Goal: Contribute content: Contribute content

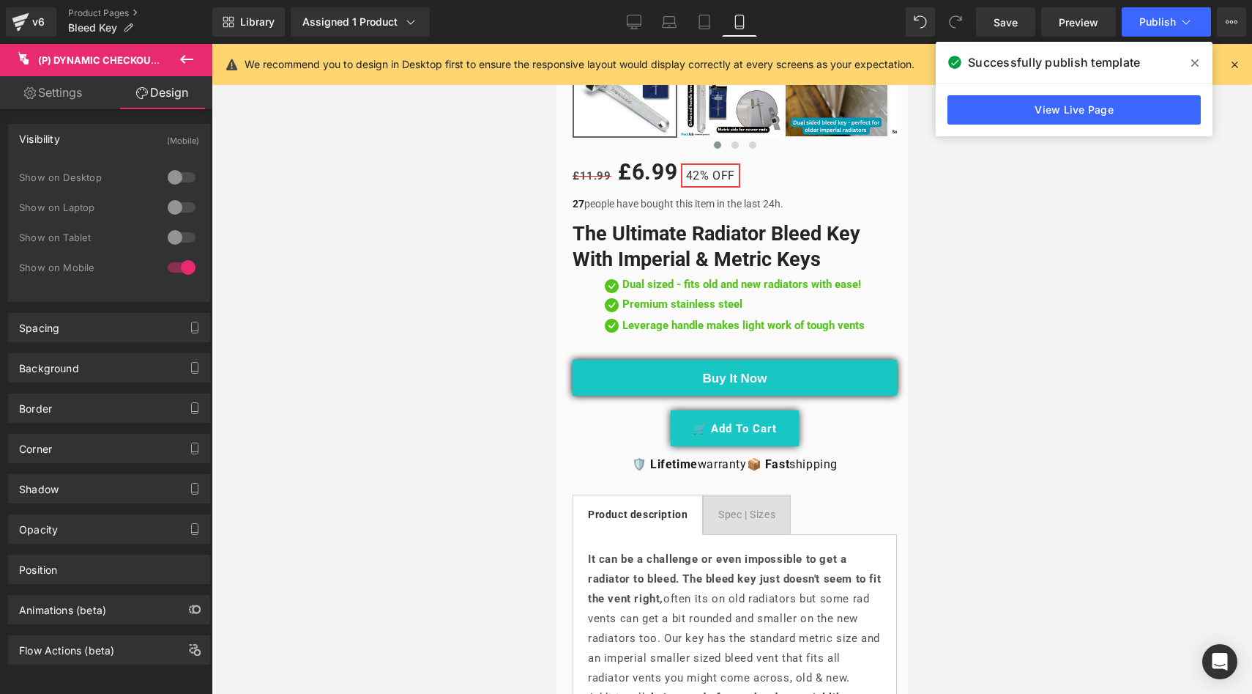
click at [975, 199] on div at bounding box center [732, 369] width 1041 height 650
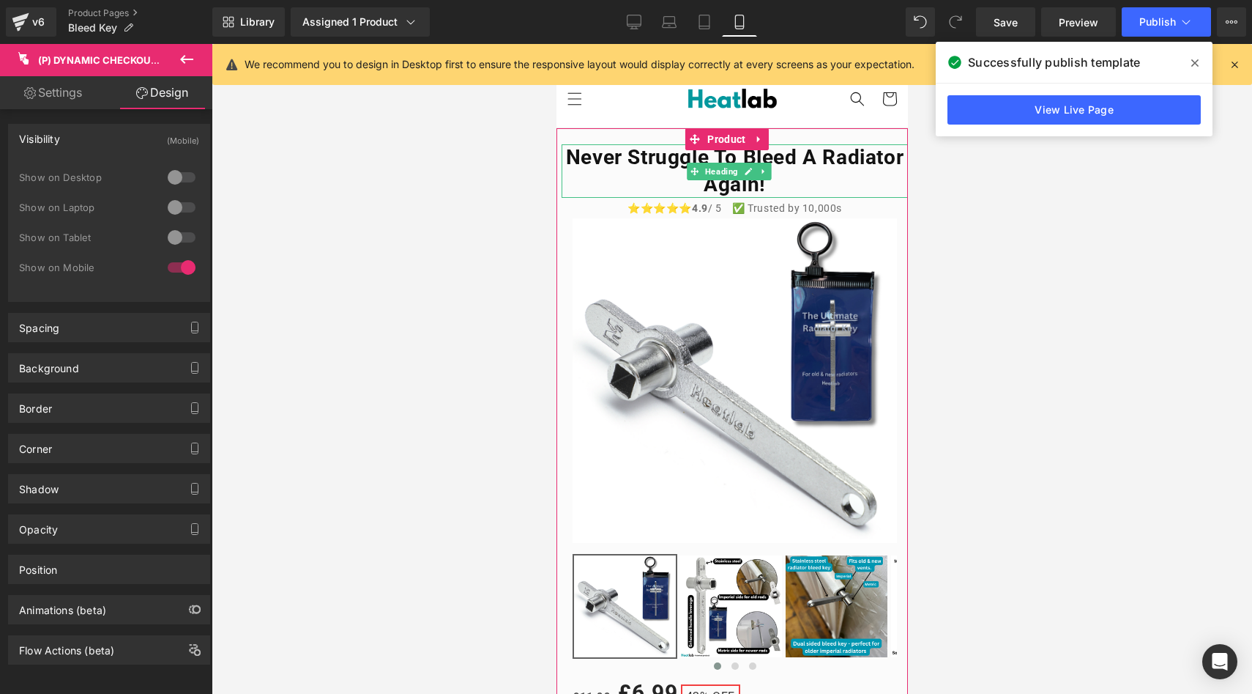
click at [819, 192] on h1 "Never Struggle to bleed a radiator again!" at bounding box center [734, 170] width 346 height 53
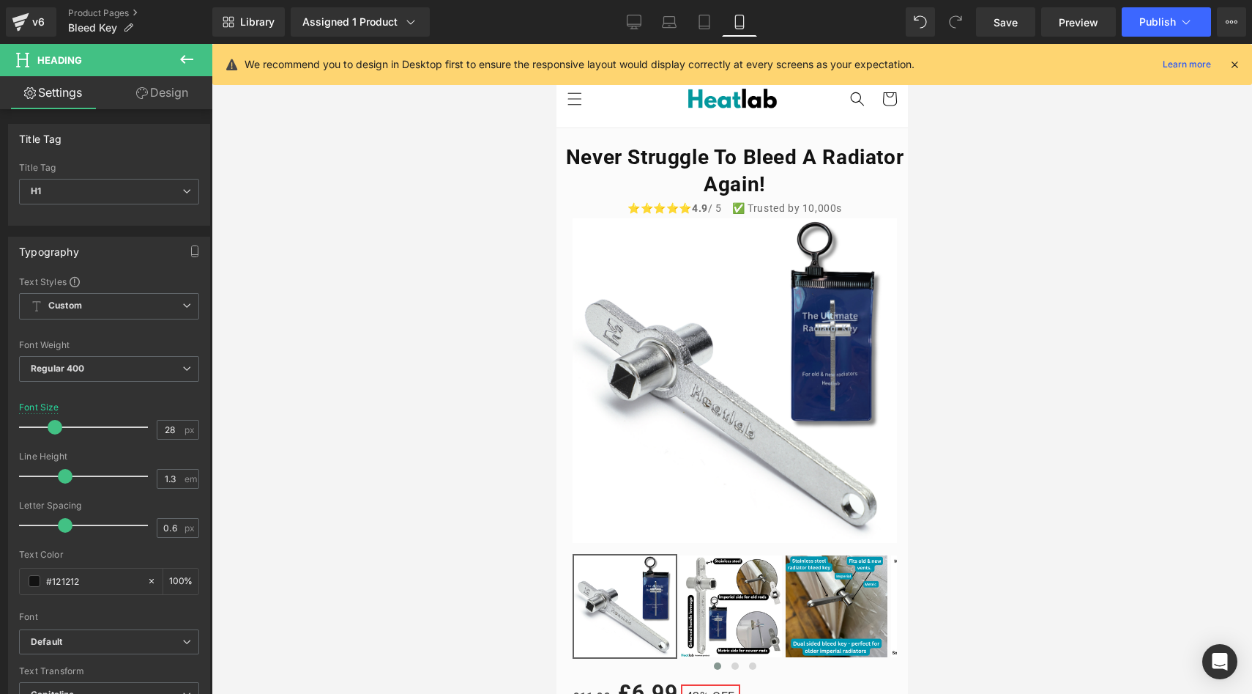
click at [519, 198] on div at bounding box center [732, 369] width 1041 height 650
click at [184, 59] on icon at bounding box center [186, 59] width 13 height 9
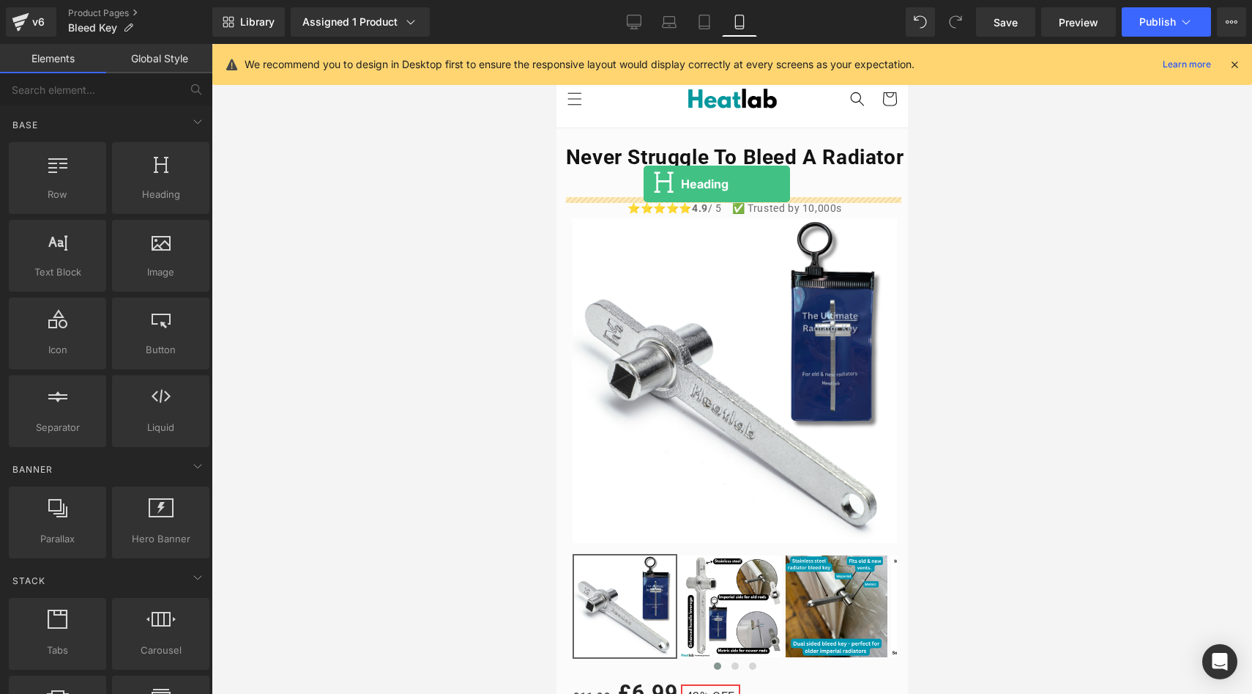
drag, startPoint x: 699, startPoint y: 243, endPoint x: 643, endPoint y: 184, distance: 81.8
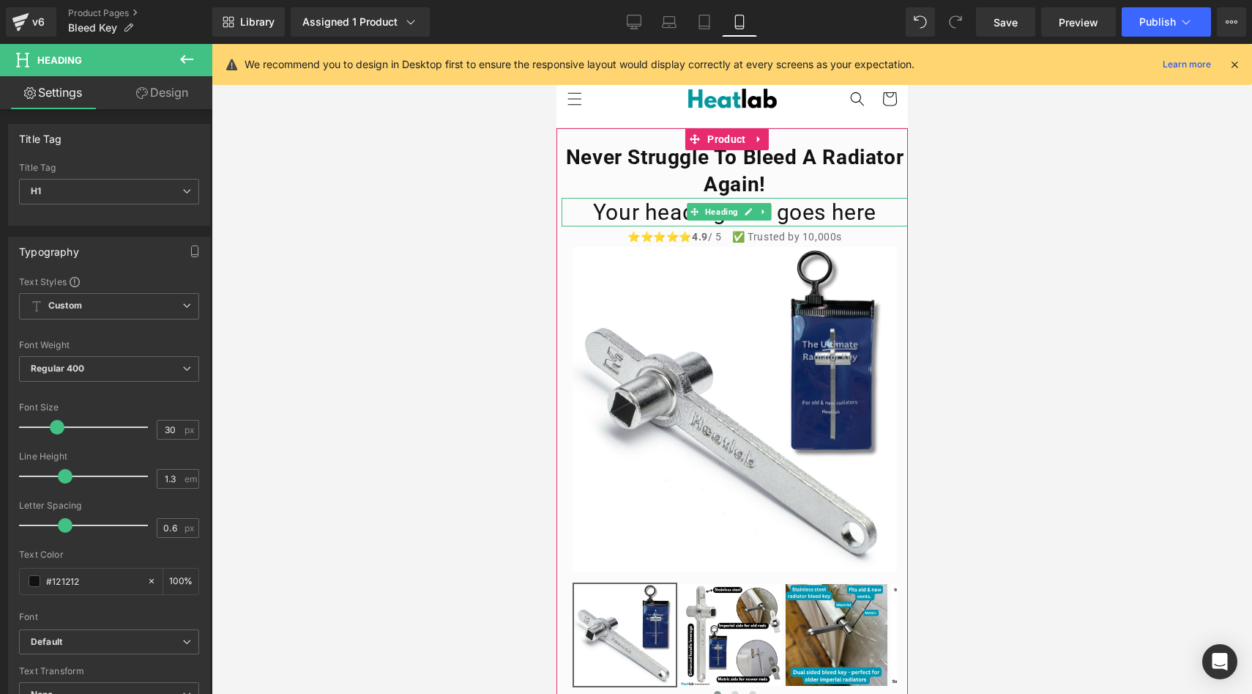
click at [876, 216] on h1 "Your heading text goes here" at bounding box center [734, 212] width 346 height 29
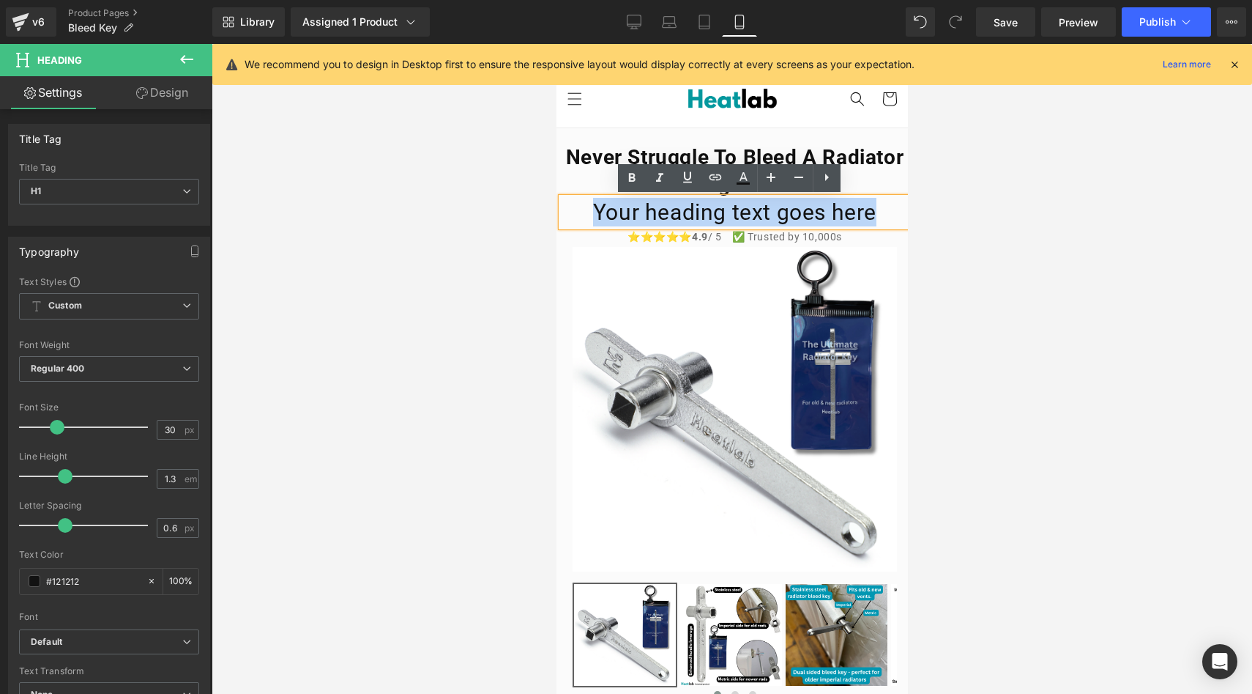
drag, startPoint x: 876, startPoint y: 216, endPoint x: 592, endPoint y: 223, distance: 283.5
click at [592, 223] on h1 "Your heading text goes here" at bounding box center [734, 212] width 346 height 29
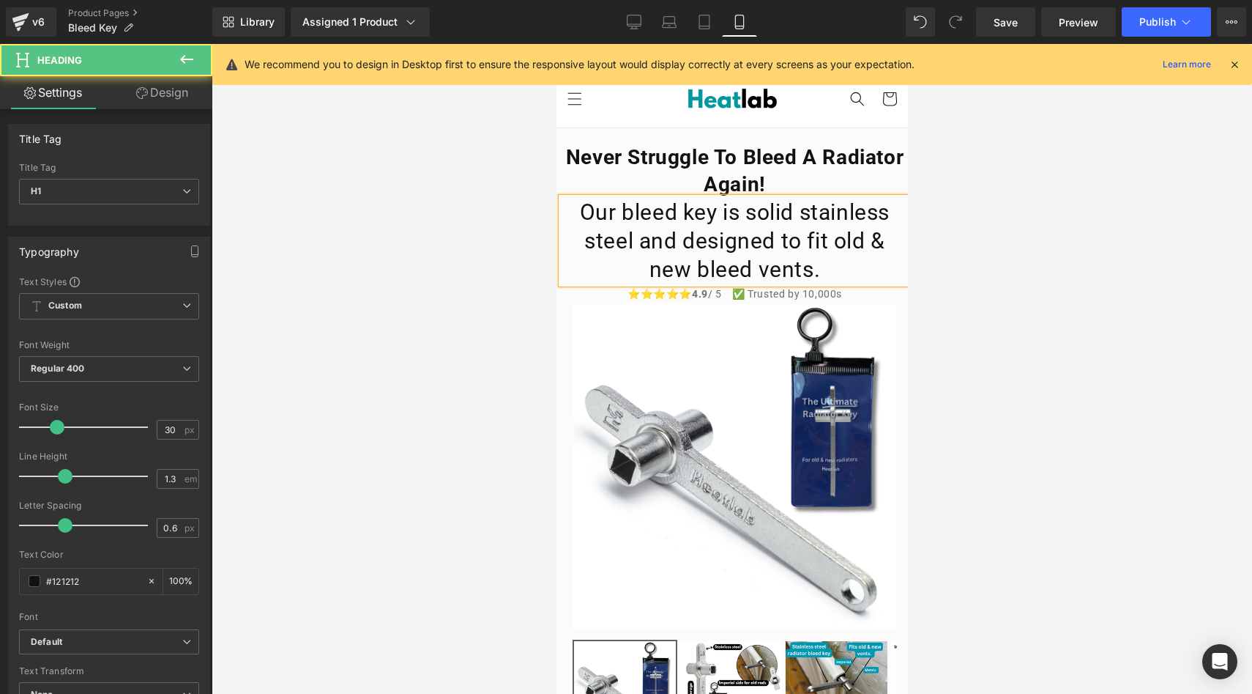
click at [701, 236] on h1 "Our bleed key is solid stainless steel and designed to fit old & new bleed vent…" at bounding box center [734, 241] width 346 height 86
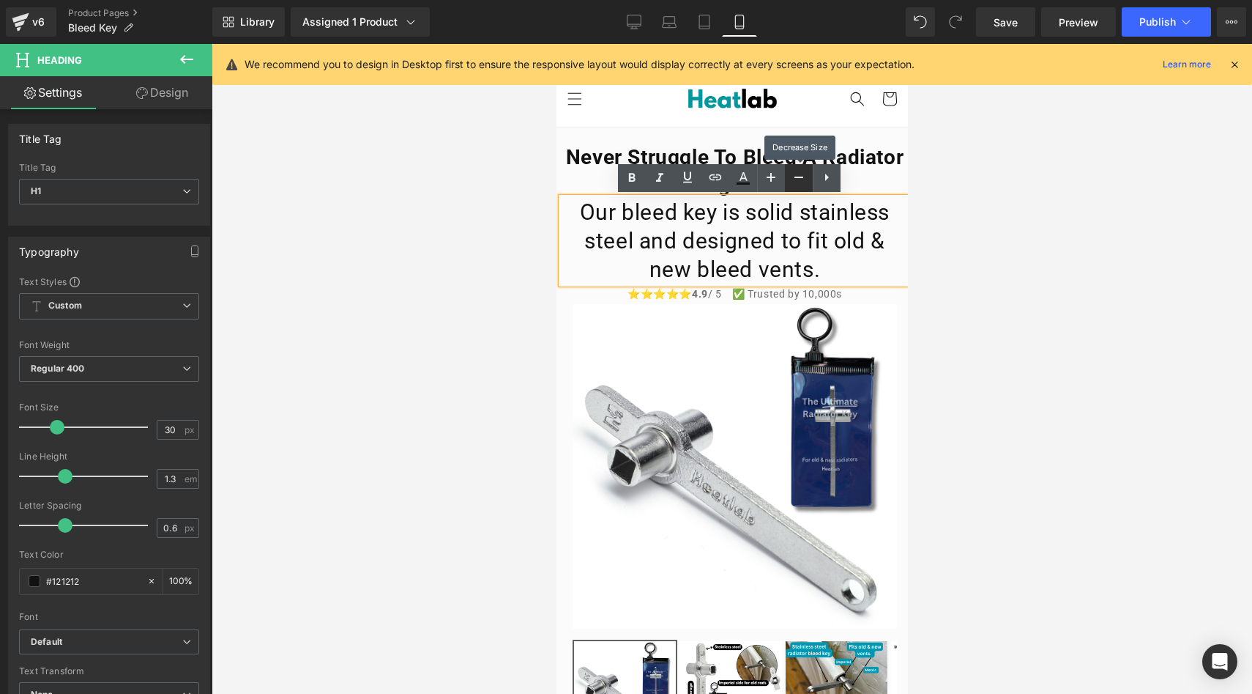
click at [801, 177] on icon at bounding box center [799, 176] width 9 height 1
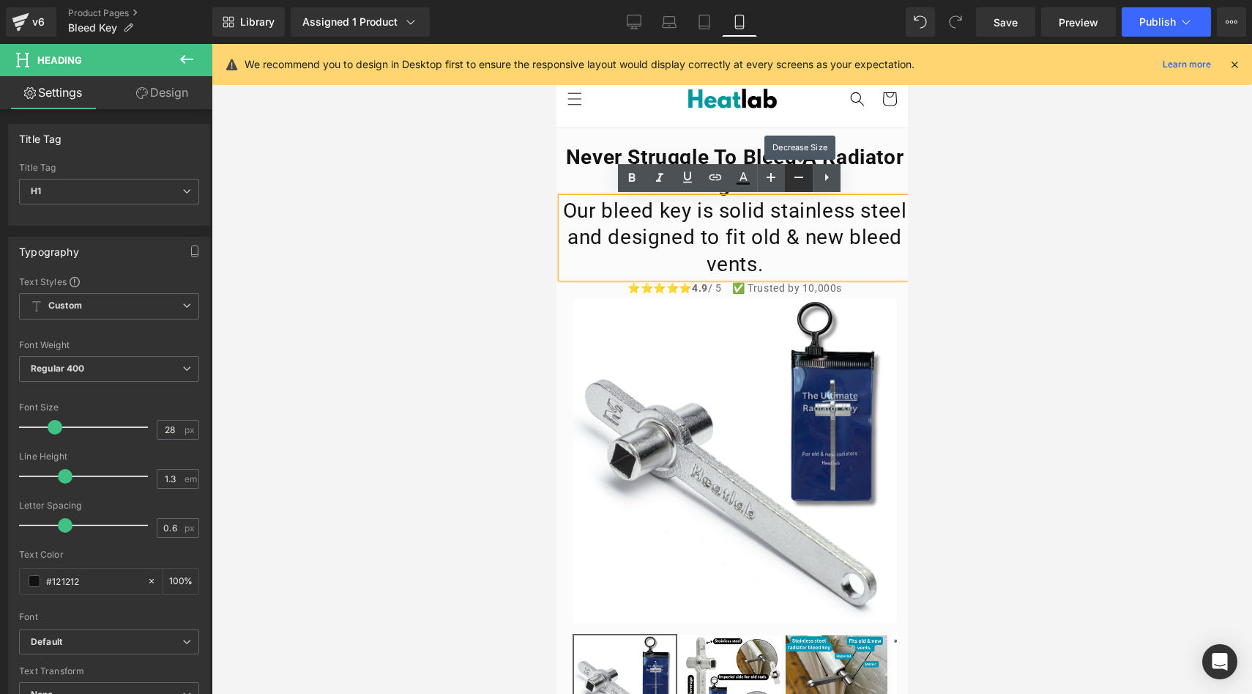
click at [801, 177] on icon at bounding box center [799, 176] width 9 height 1
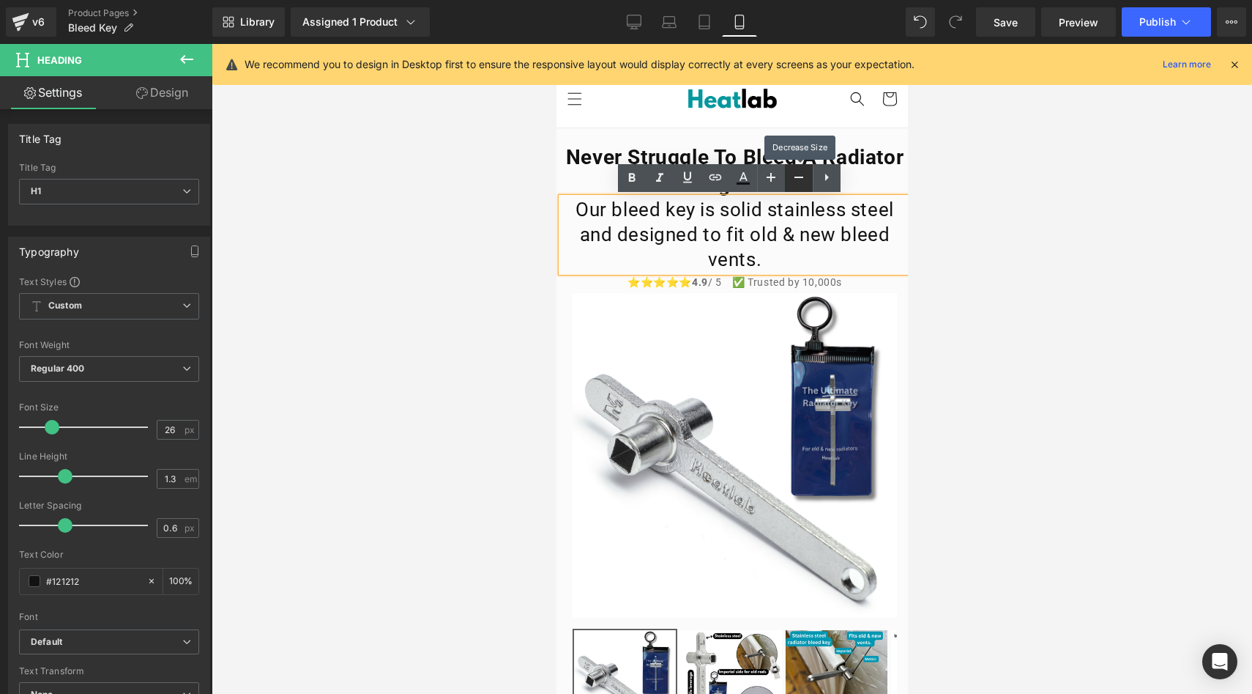
click at [801, 177] on icon at bounding box center [799, 176] width 9 height 1
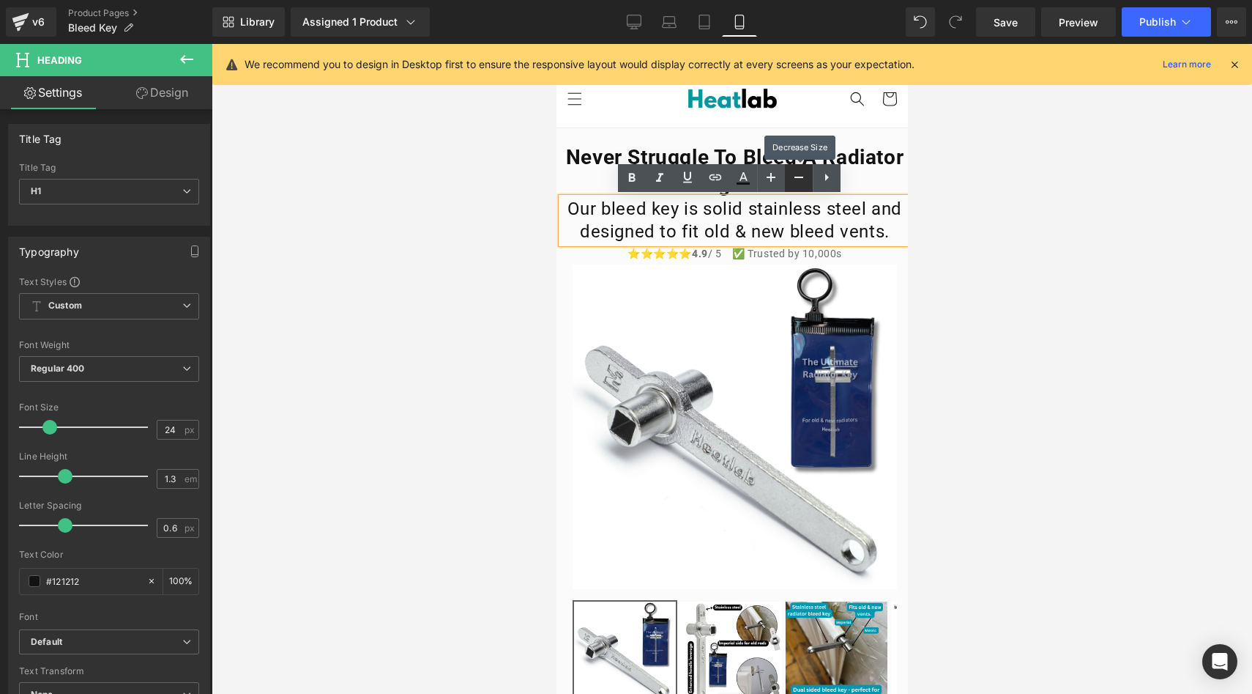
click at [801, 177] on icon at bounding box center [799, 176] width 9 height 1
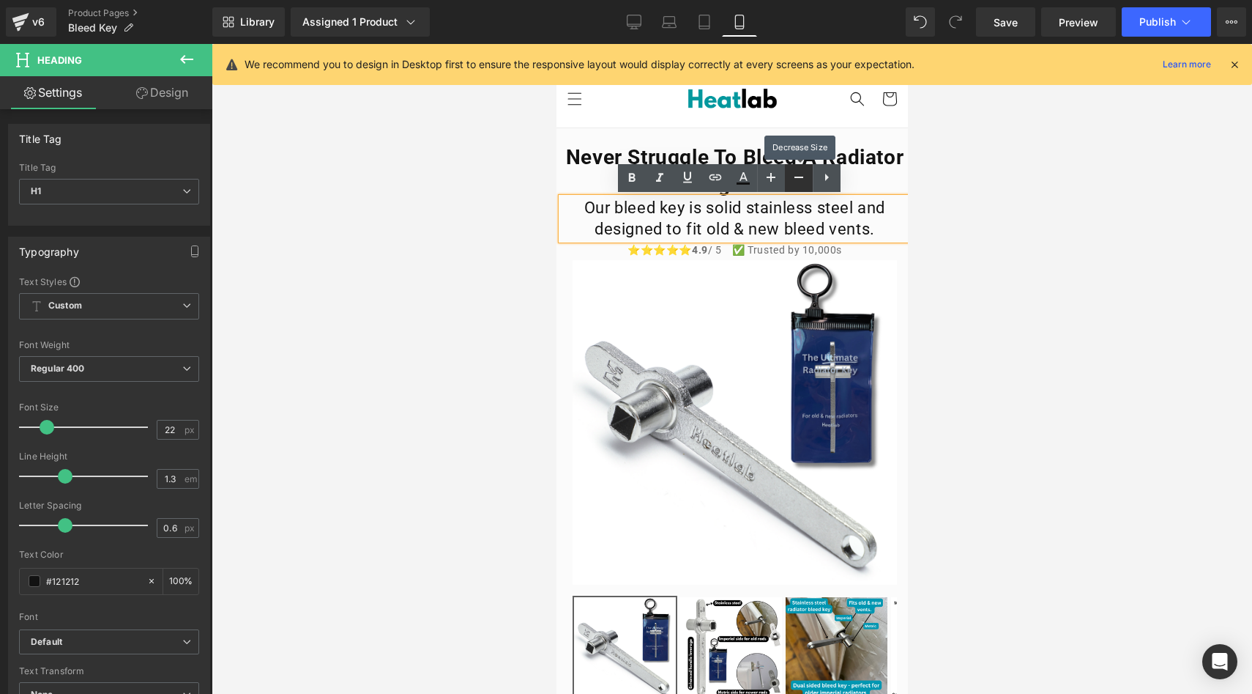
click at [801, 177] on icon at bounding box center [799, 176] width 9 height 1
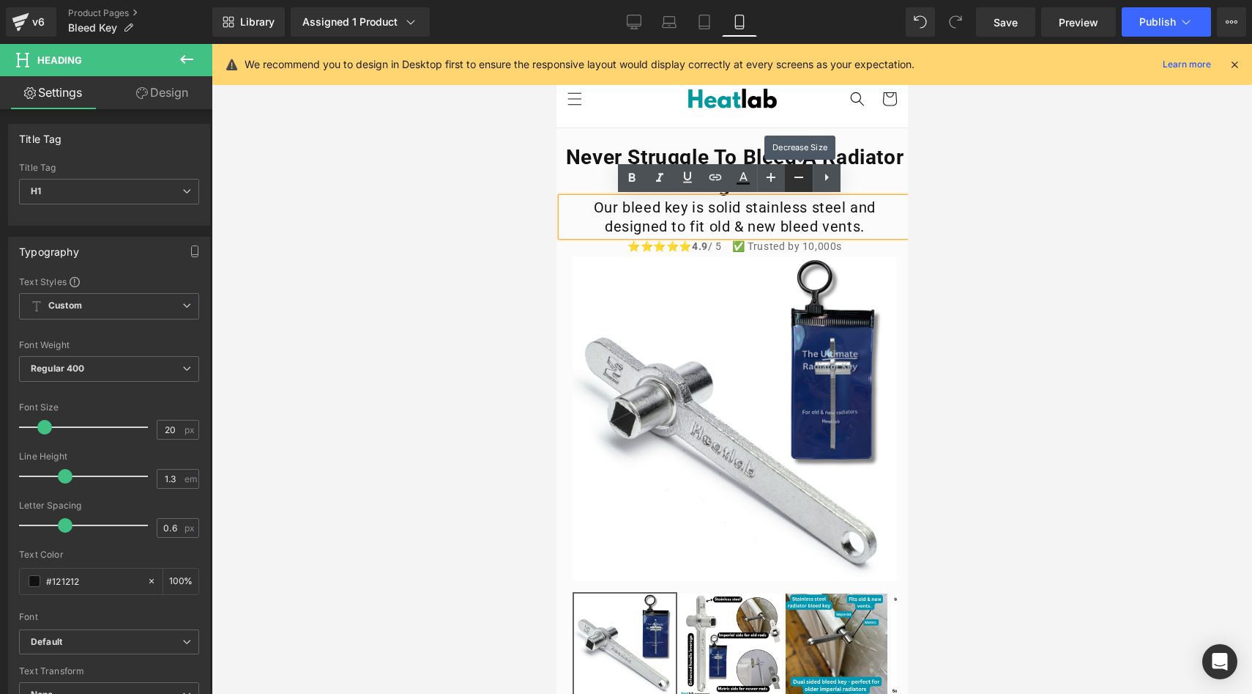
click at [801, 177] on icon at bounding box center [799, 176] width 9 height 1
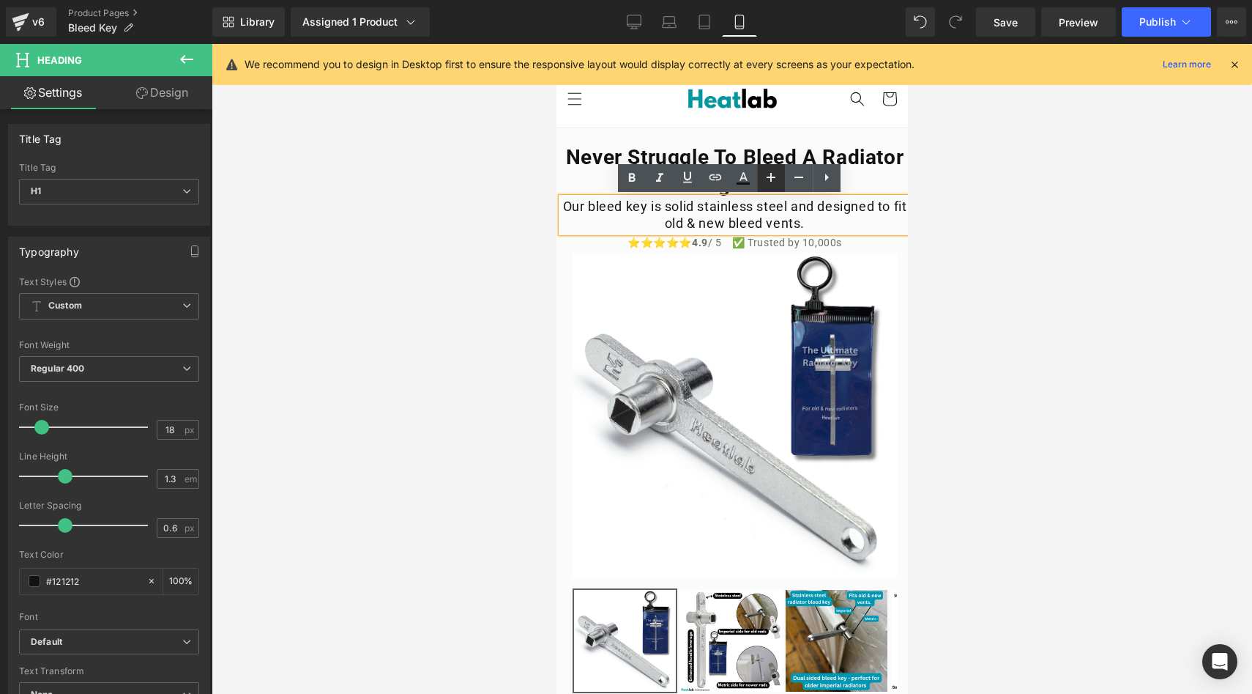
click at [770, 182] on icon at bounding box center [771, 177] width 18 height 18
type input "20"
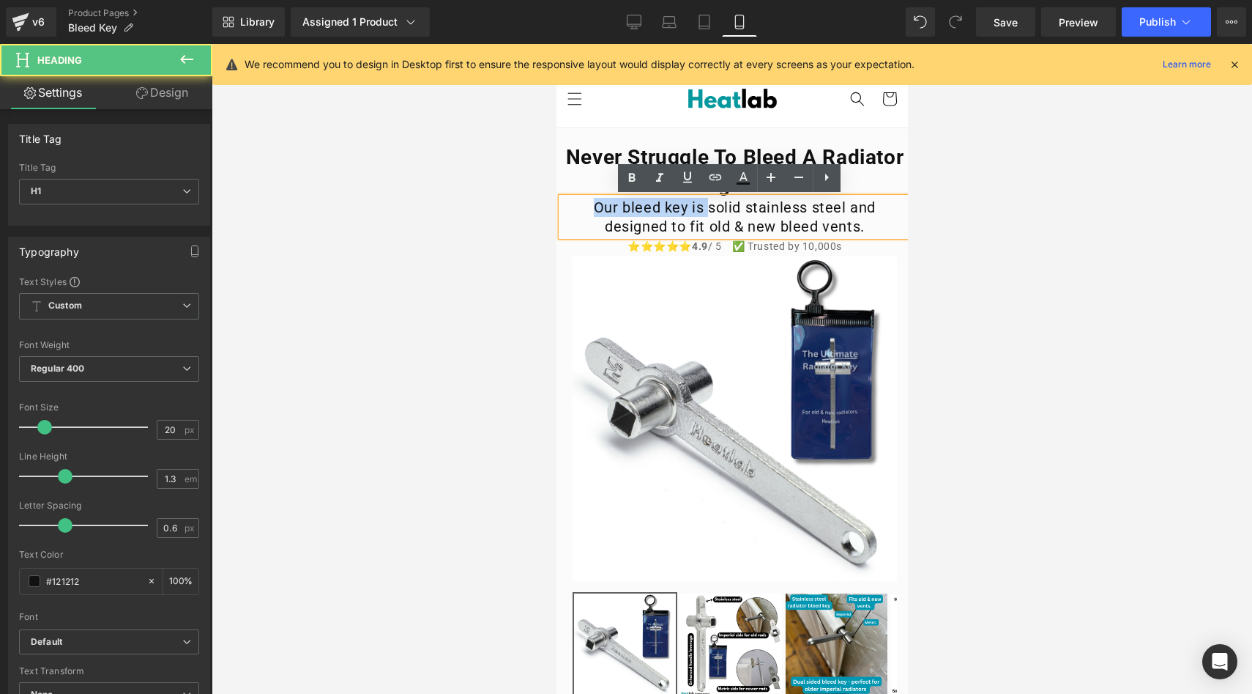
drag, startPoint x: 705, startPoint y: 208, endPoint x: 587, endPoint y: 205, distance: 118.7
click at [587, 205] on h1 "Our bleed key is solid stainless steel and designed to fit old & new bleed vent…" at bounding box center [734, 217] width 346 height 38
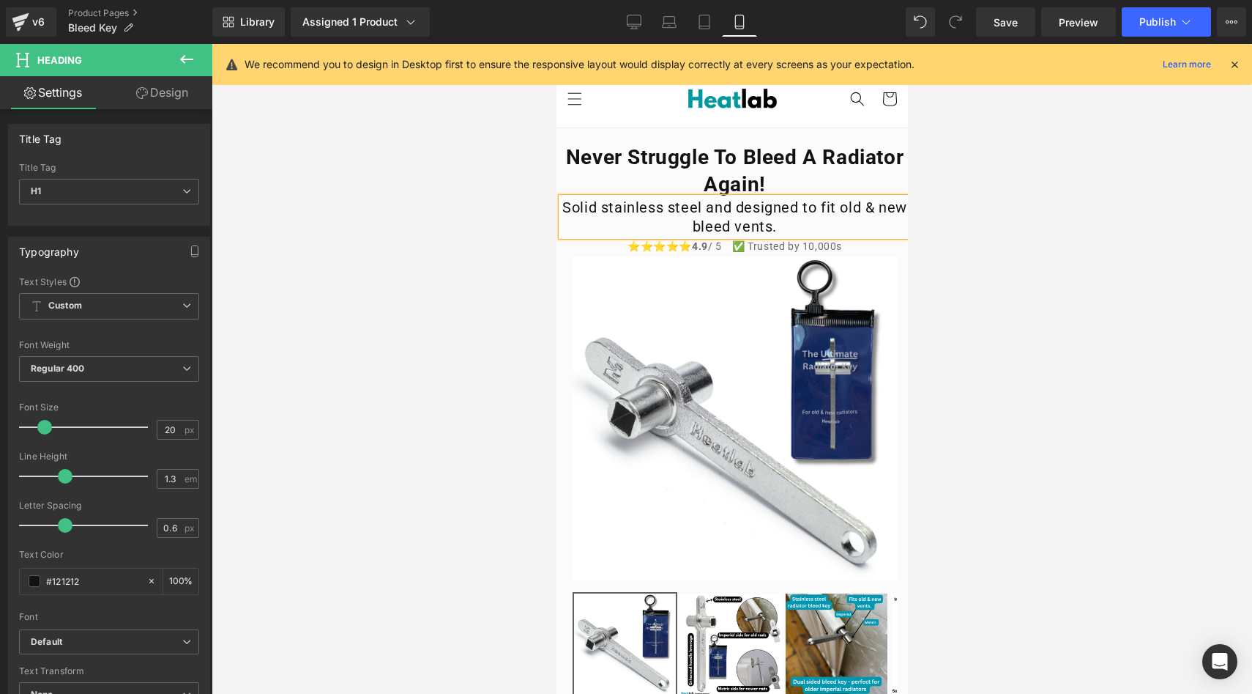
click at [562, 198] on div "Solid stainless steel and designed to fit old & new bleed vents." at bounding box center [734, 217] width 346 height 38
click at [521, 195] on div at bounding box center [732, 369] width 1041 height 650
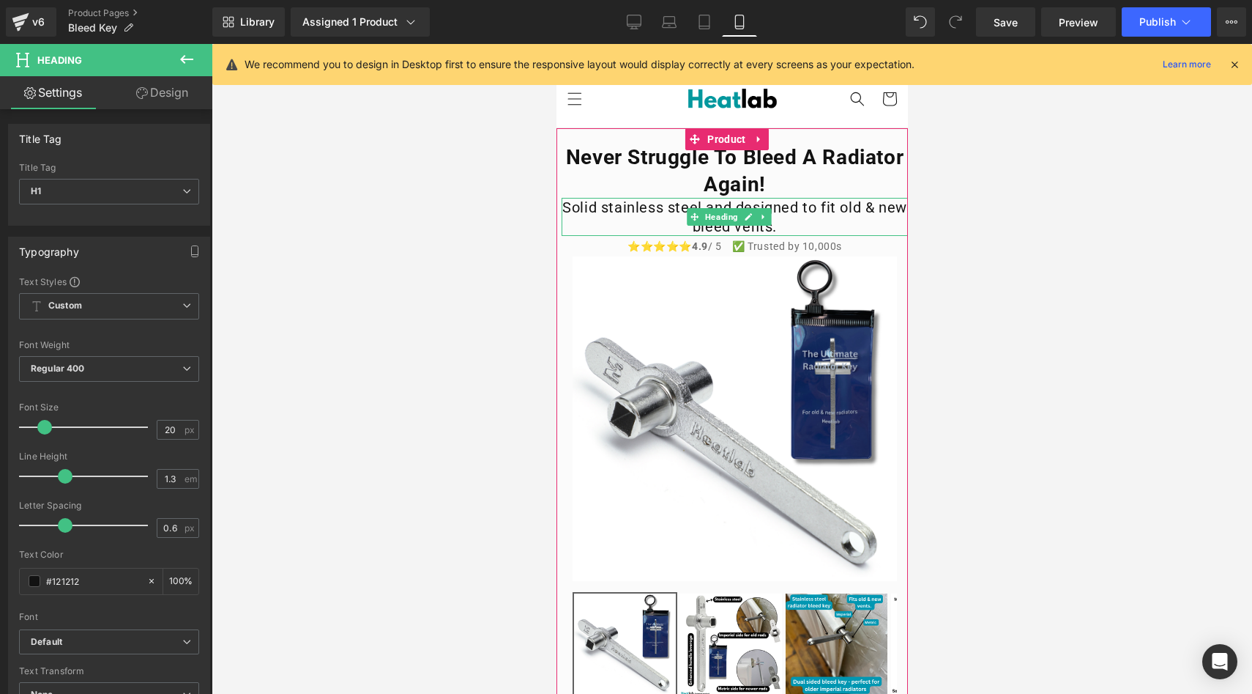
click at [743, 206] on h1 "Solid stainless steel and designed to fit old & new bleed vents." at bounding box center [734, 217] width 346 height 38
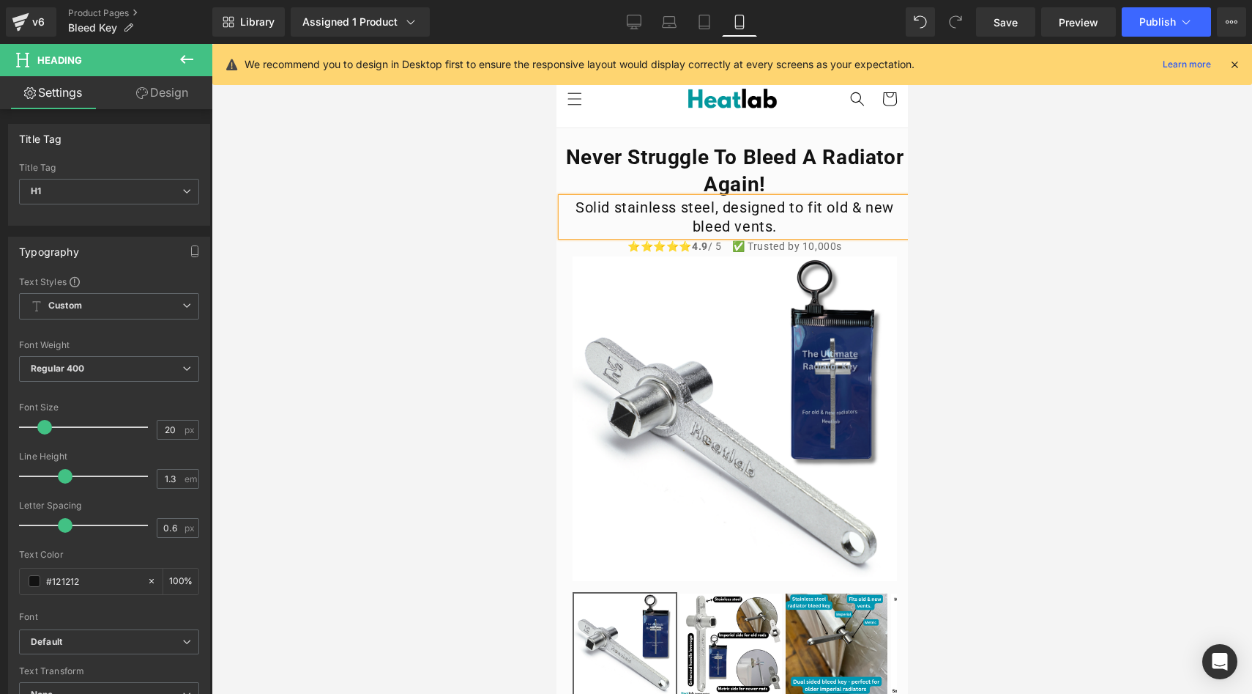
click at [797, 220] on h1 "Solid stainless steel, designed to fit old & new bleed vents." at bounding box center [734, 217] width 346 height 38
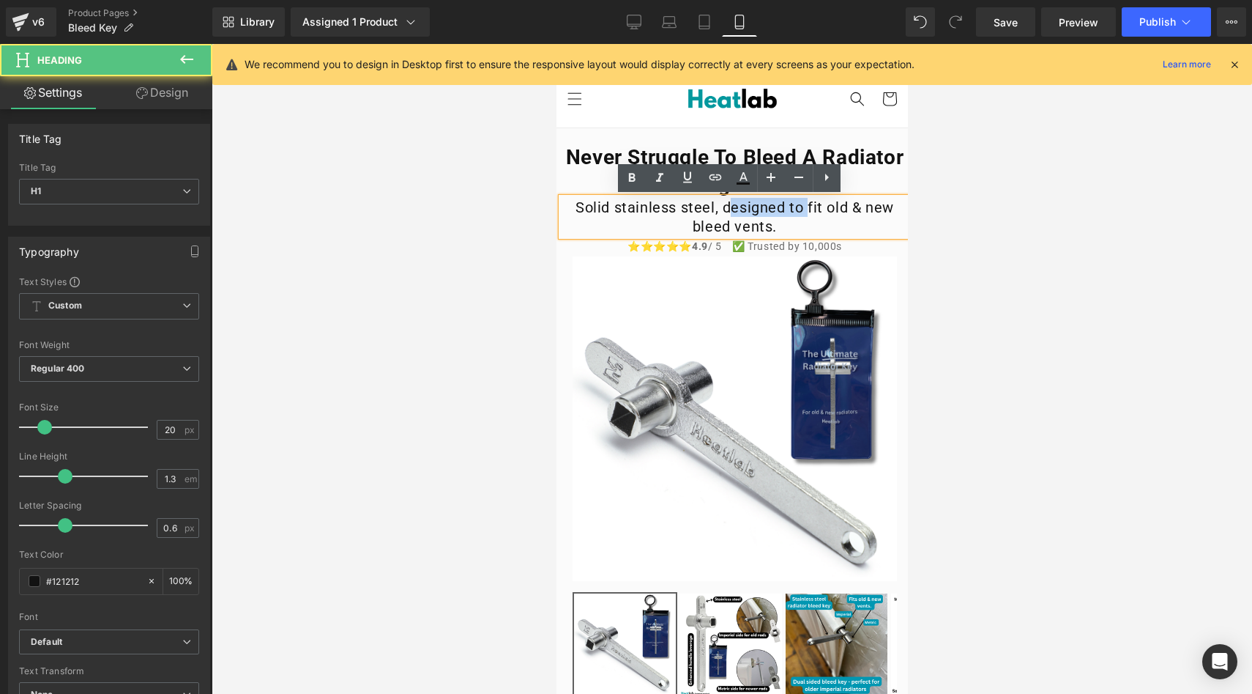
drag, startPoint x: 802, startPoint y: 209, endPoint x: 723, endPoint y: 210, distance: 79.1
click at [723, 210] on h1 "Solid stainless steel, designed to fit old & new bleed vents." at bounding box center [734, 217] width 346 height 38
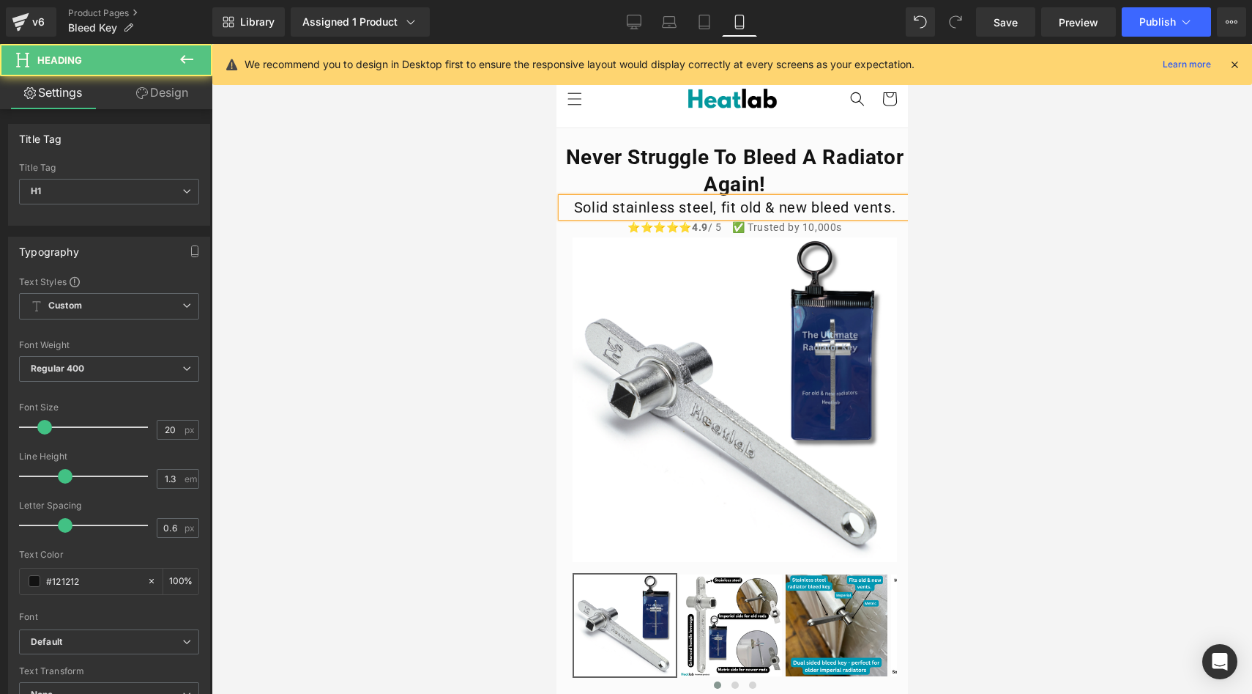
drag, startPoint x: 732, startPoint y: 208, endPoint x: 739, endPoint y: 211, distance: 7.9
click at [735, 209] on h1 "Solid stainless steel, fit old & new bleed vents." at bounding box center [734, 207] width 346 height 19
drag, startPoint x: 665, startPoint y: 207, endPoint x: 597, endPoint y: 208, distance: 68.1
click at [597, 208] on h1 "Solid stainless steel, fits old & new bleed vents." at bounding box center [734, 207] width 346 height 19
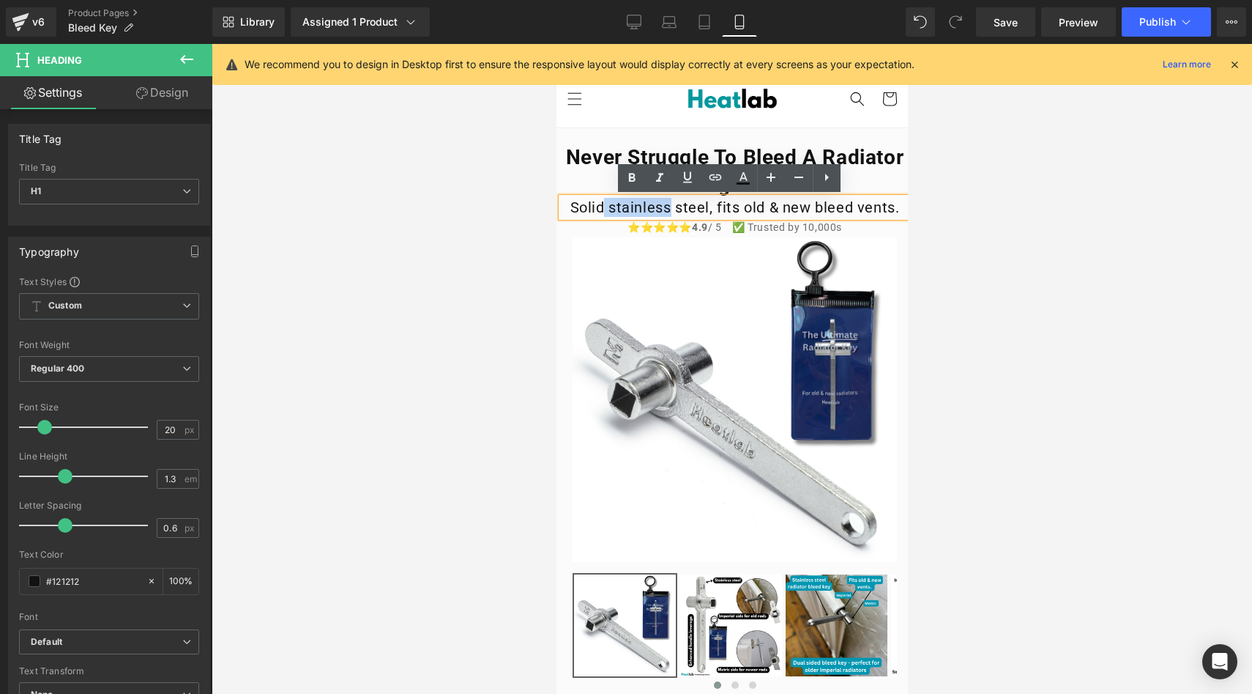
click at [641, 209] on h1 "Solid stainless steel, fits old & new bleed vents." at bounding box center [734, 207] width 346 height 19
drag, startPoint x: 664, startPoint y: 209, endPoint x: 606, endPoint y: 209, distance: 58.6
click at [606, 209] on h1 "Solid stainless steel, fits old & new bleed vents." at bounding box center [734, 207] width 346 height 19
click at [636, 179] on icon at bounding box center [632, 178] width 18 height 18
click at [494, 204] on div at bounding box center [732, 369] width 1041 height 650
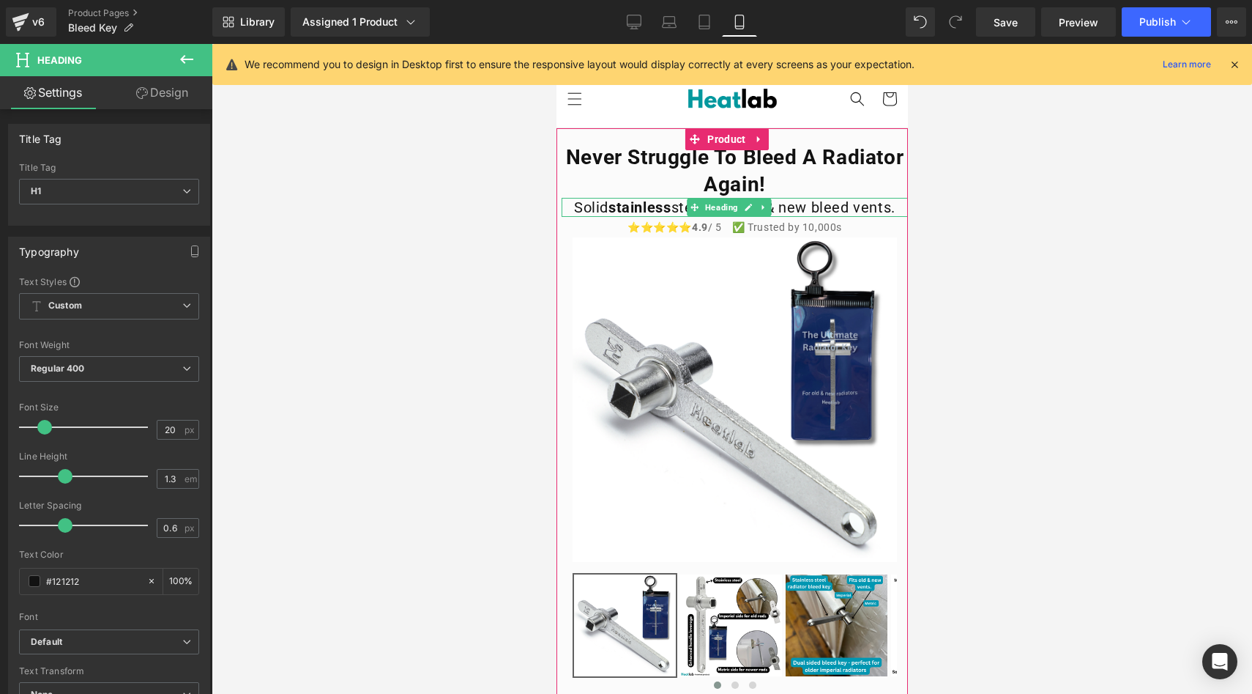
click at [642, 204] on span "stainless" at bounding box center [639, 207] width 62 height 18
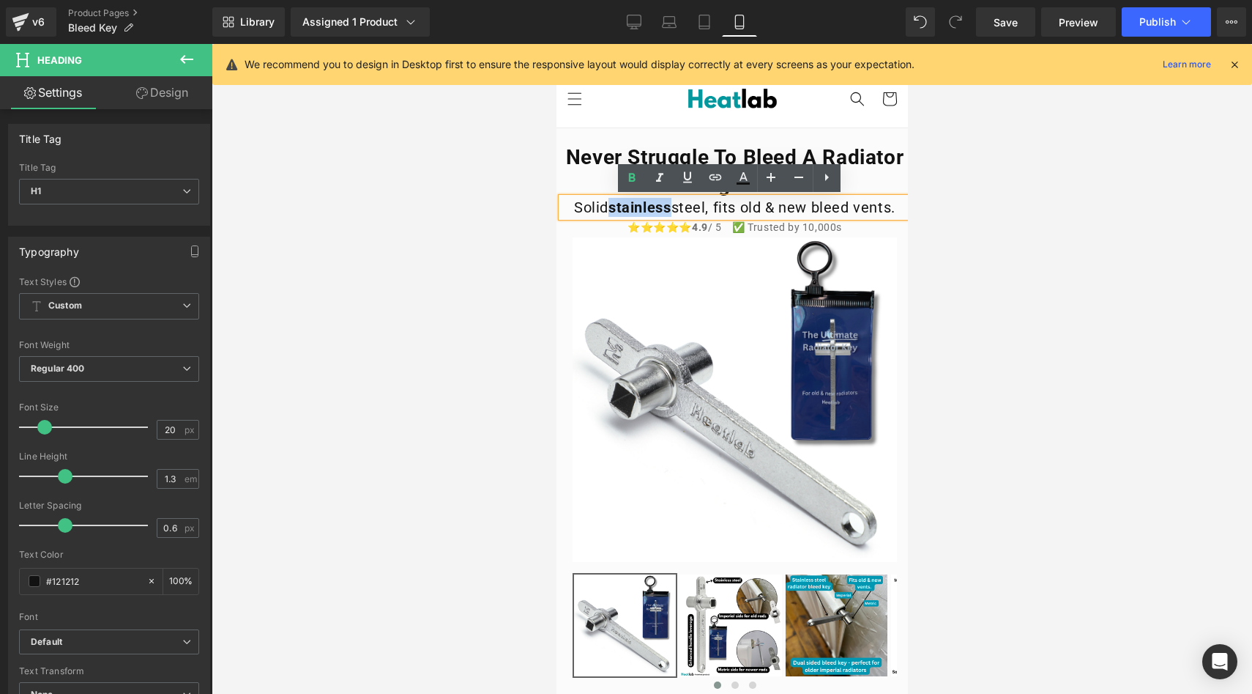
drag, startPoint x: 665, startPoint y: 208, endPoint x: 602, endPoint y: 207, distance: 63.0
click at [608, 207] on span "stainless" at bounding box center [639, 207] width 62 height 18
click at [633, 185] on icon at bounding box center [632, 178] width 18 height 18
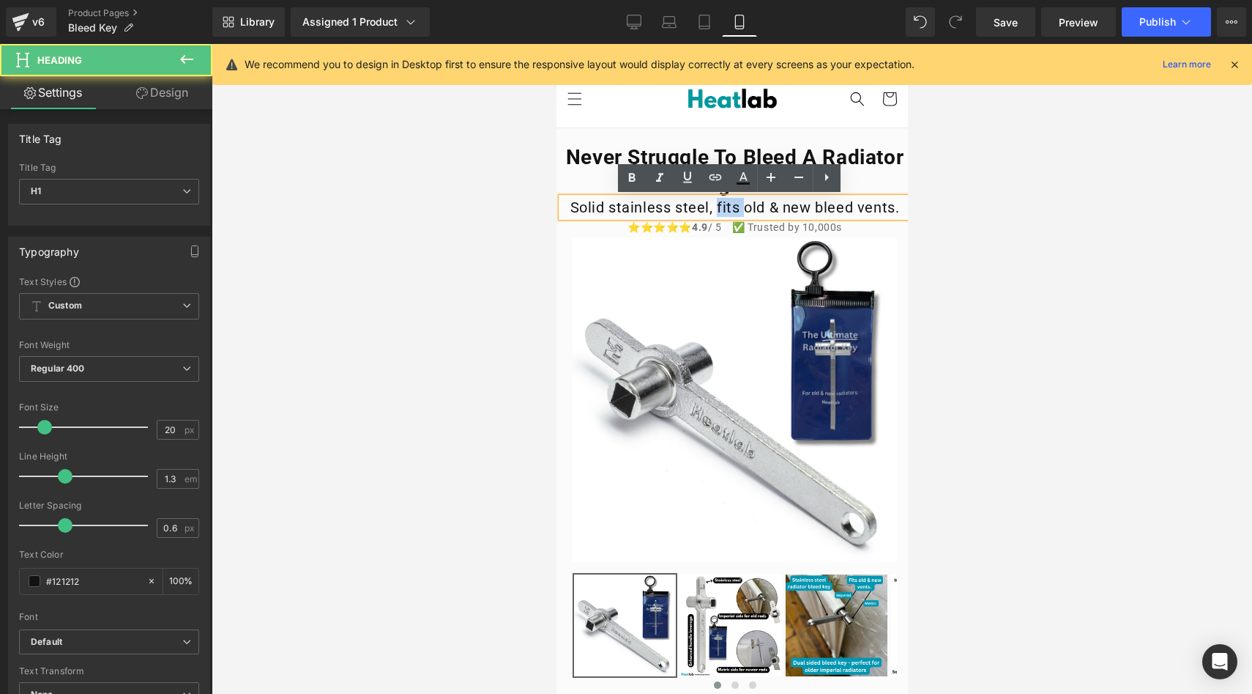
drag, startPoint x: 735, startPoint y: 210, endPoint x: 710, endPoint y: 209, distance: 24.2
click at [710, 209] on h1 "Solid stainless steel, fits old & new bleed vents." at bounding box center [734, 207] width 346 height 19
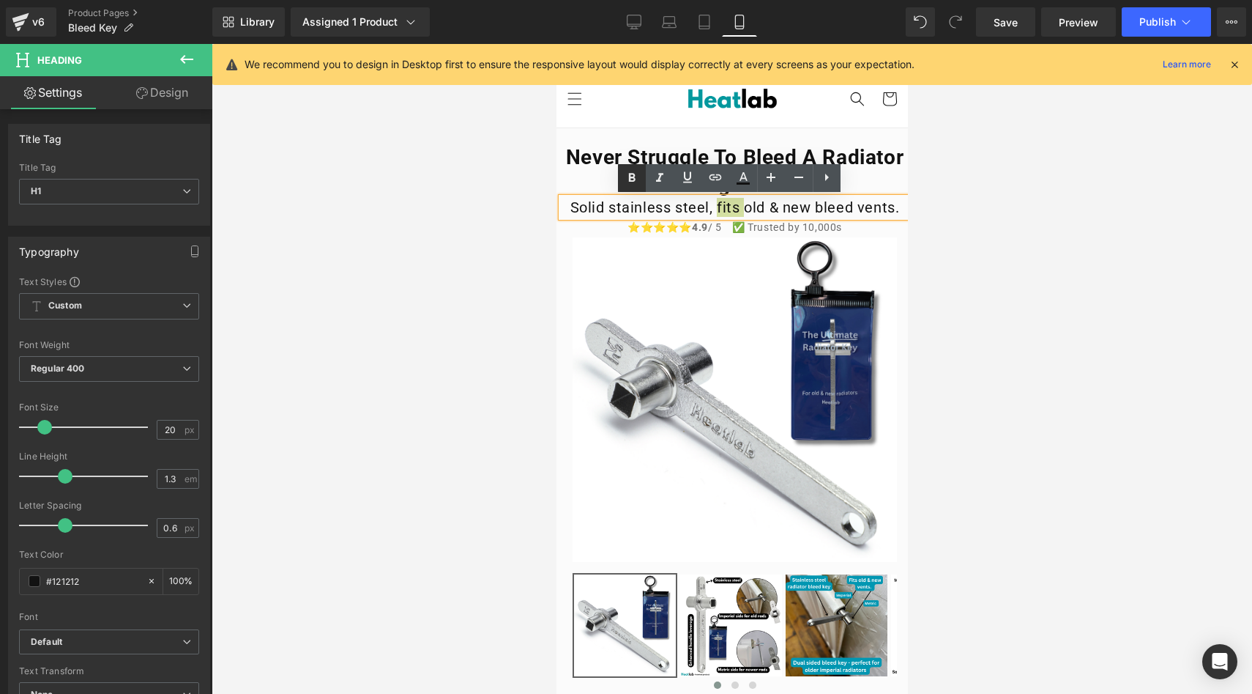
click at [632, 176] on icon at bounding box center [631, 177] width 7 height 9
click at [526, 197] on div at bounding box center [732, 369] width 1041 height 650
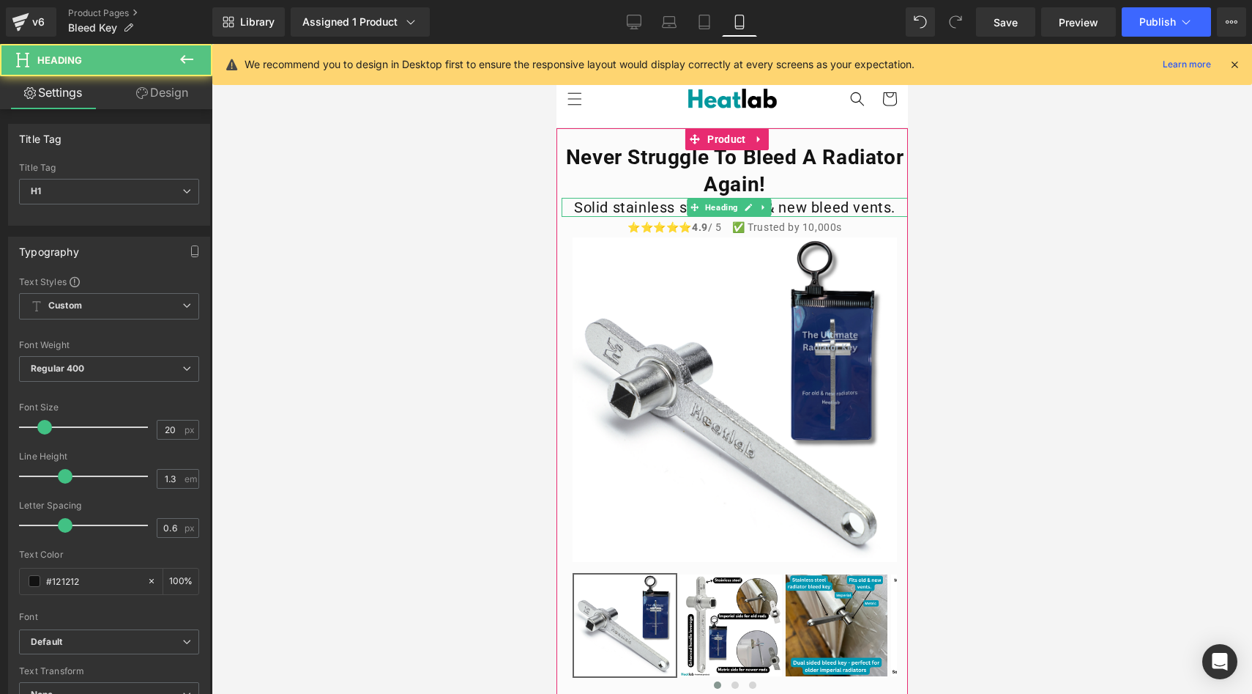
click at [598, 208] on h1 "Solid stainless steel, fits old & new bleed vents." at bounding box center [734, 207] width 346 height 19
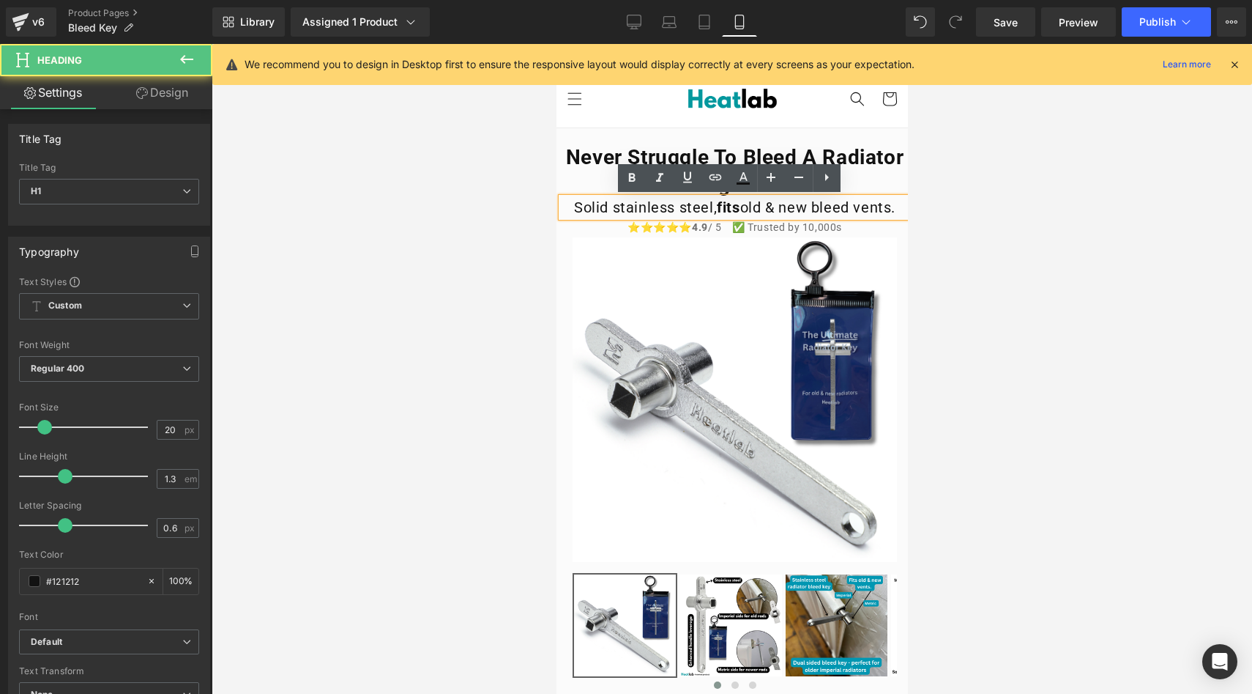
click at [598, 208] on h1 "Solid stainless steel, fits old & new bleed vents." at bounding box center [734, 207] width 346 height 19
drag, startPoint x: 610, startPoint y: 209, endPoint x: 579, endPoint y: 207, distance: 31.6
click at [579, 207] on h1 "Solid stainless steel, fits old & new bleed vents." at bounding box center [734, 207] width 346 height 19
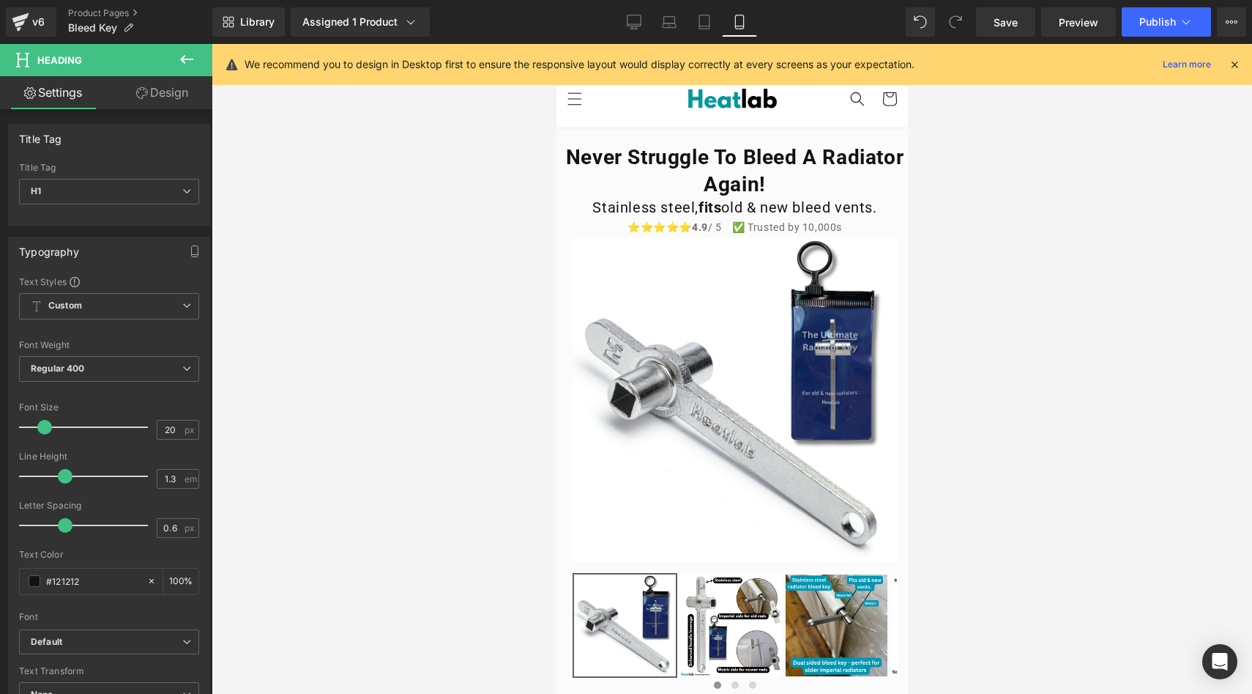
click at [489, 167] on div at bounding box center [732, 369] width 1041 height 650
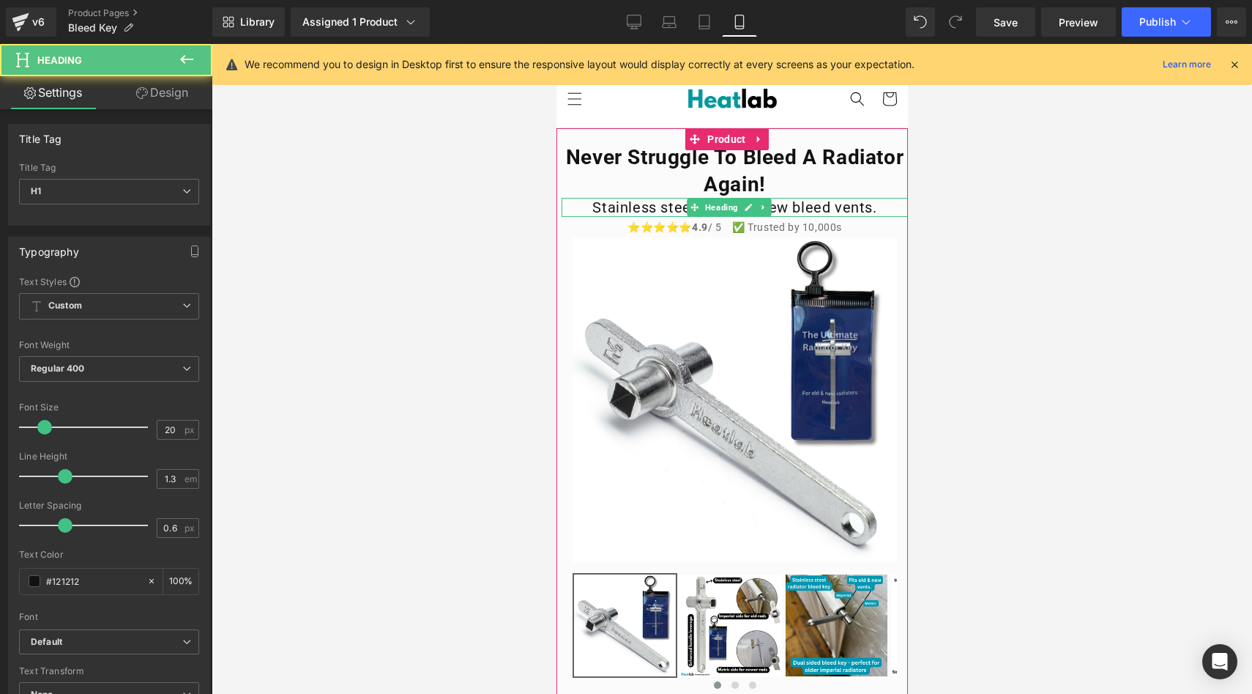
click at [605, 209] on h1 "Stainless steel, fits old & new bleed vents." at bounding box center [734, 207] width 346 height 19
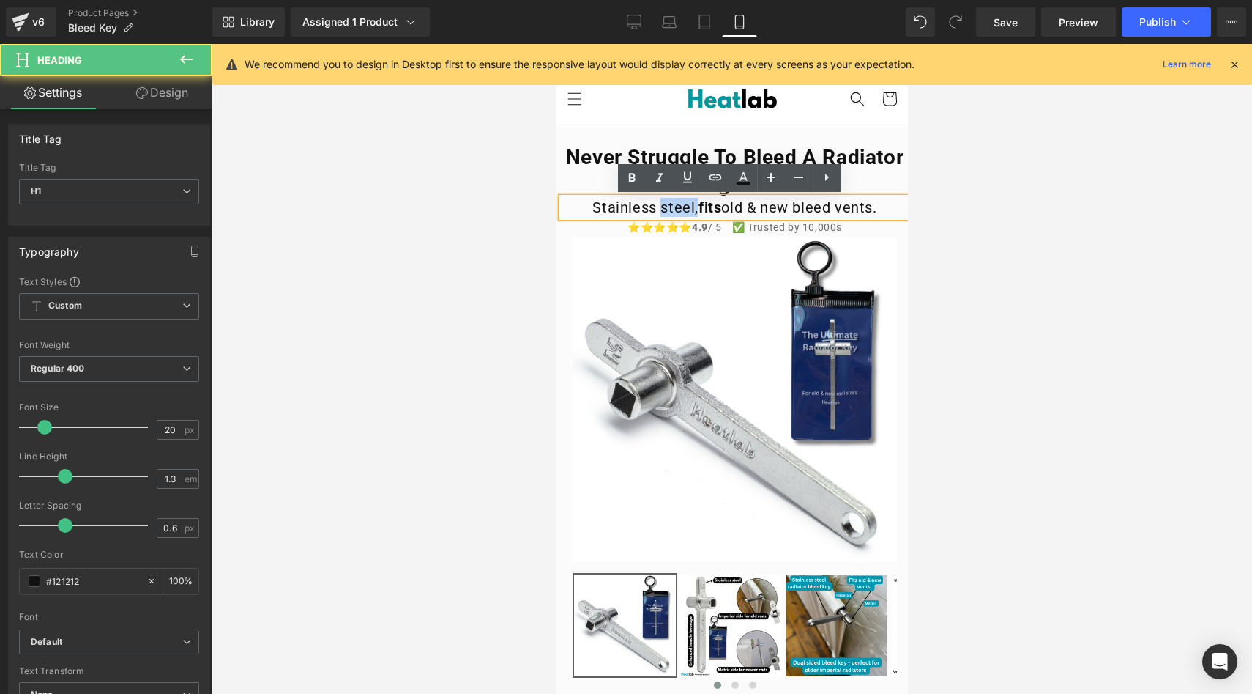
drag, startPoint x: 688, startPoint y: 207, endPoint x: 649, endPoint y: 204, distance: 39.0
click at [649, 204] on h1 "Stainless steel, fits old & new bleed vents." at bounding box center [734, 207] width 346 height 19
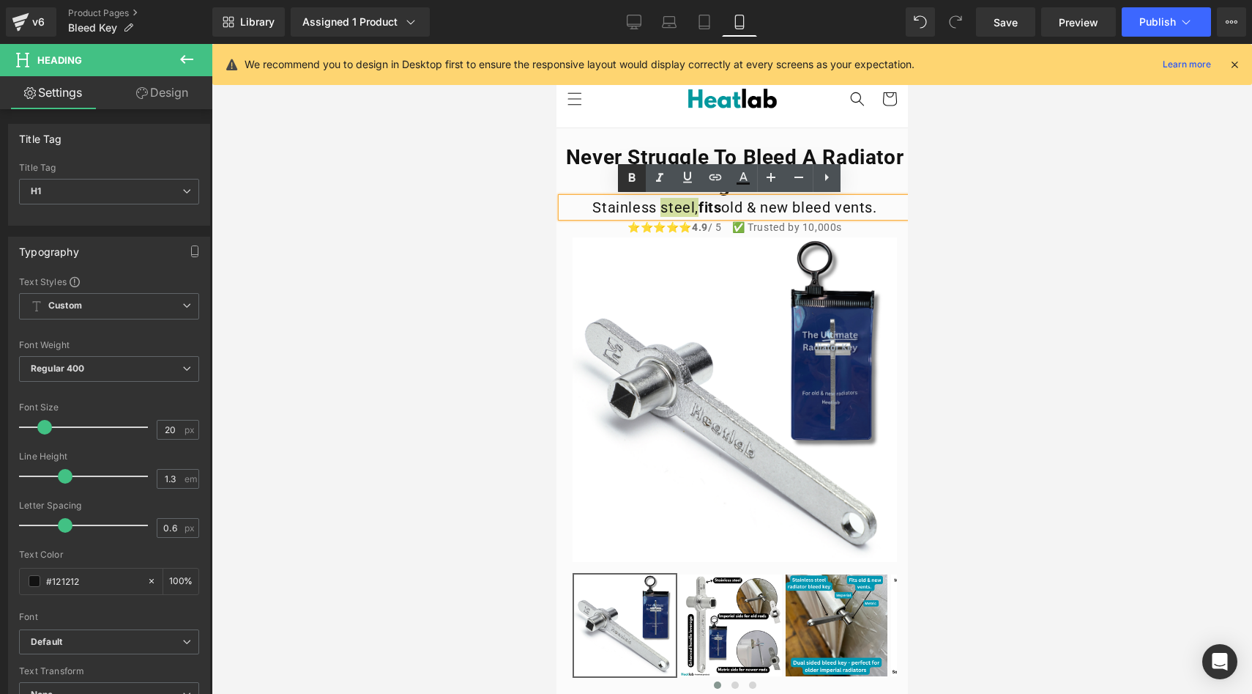
click at [630, 181] on icon at bounding box center [631, 177] width 7 height 9
click at [460, 198] on div at bounding box center [732, 369] width 1041 height 650
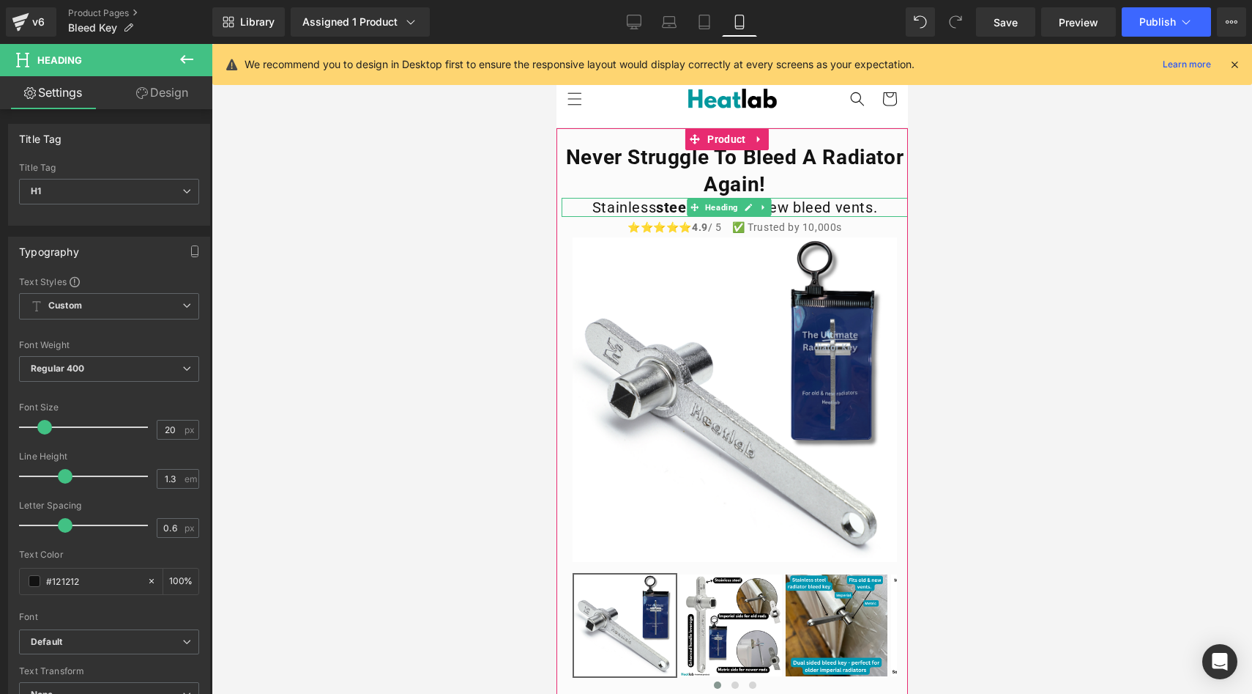
click at [628, 203] on h1 "Stainless steel, fits old & new bleed vents." at bounding box center [734, 207] width 346 height 19
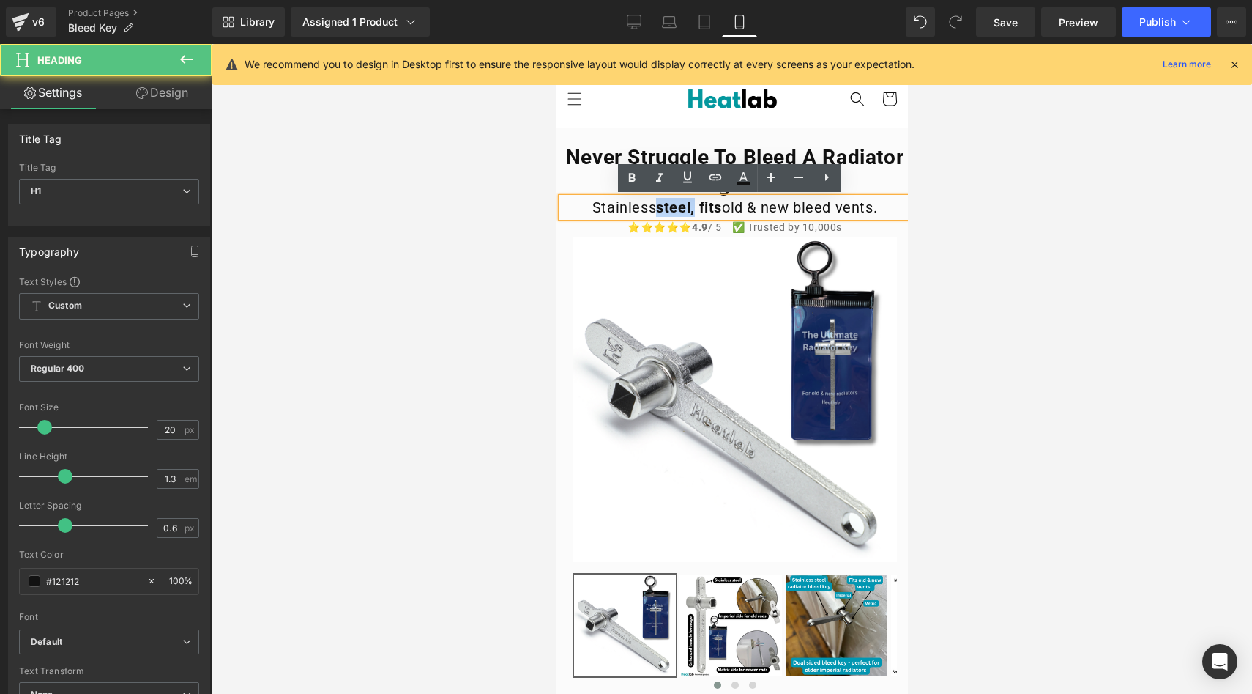
drag, startPoint x: 687, startPoint y: 209, endPoint x: 1196, endPoint y: 235, distance: 509.7
click at [655, 207] on span "steel," at bounding box center [674, 207] width 39 height 18
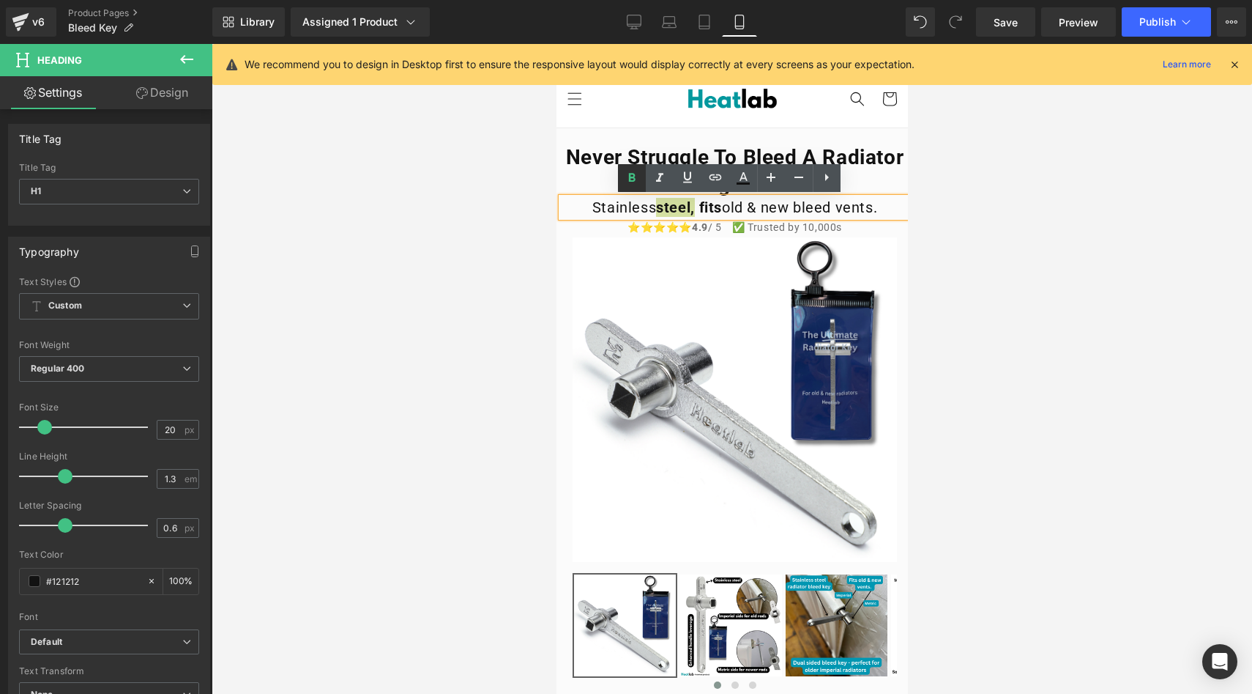
click at [633, 186] on icon at bounding box center [632, 178] width 18 height 18
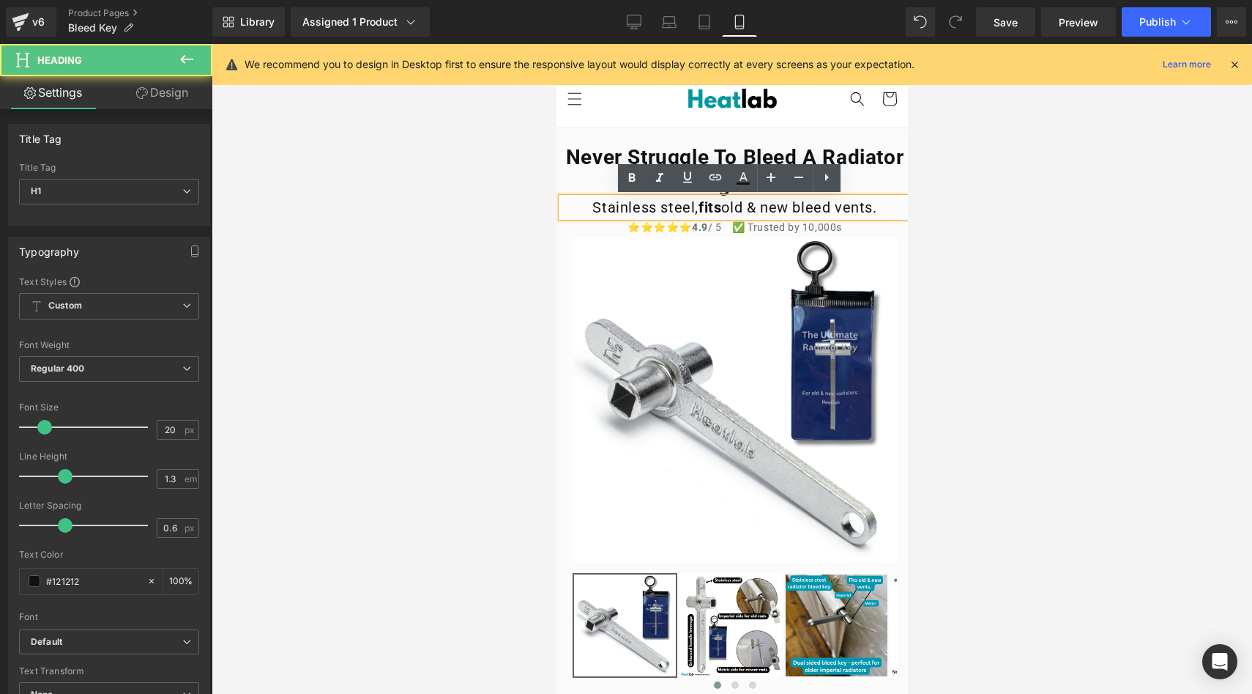
click at [646, 208] on h1 "Stainless steel, fits old & new bleed vents." at bounding box center [734, 207] width 346 height 19
drag, startPoint x: 646, startPoint y: 208, endPoint x: 587, endPoint y: 212, distance: 58.8
click at [587, 212] on h1 "Stainless steel, fits old & new bleed vents." at bounding box center [734, 207] width 346 height 19
click at [577, 207] on h1 "unbreakable steel, fits old & new bleed vents." at bounding box center [734, 207] width 346 height 19
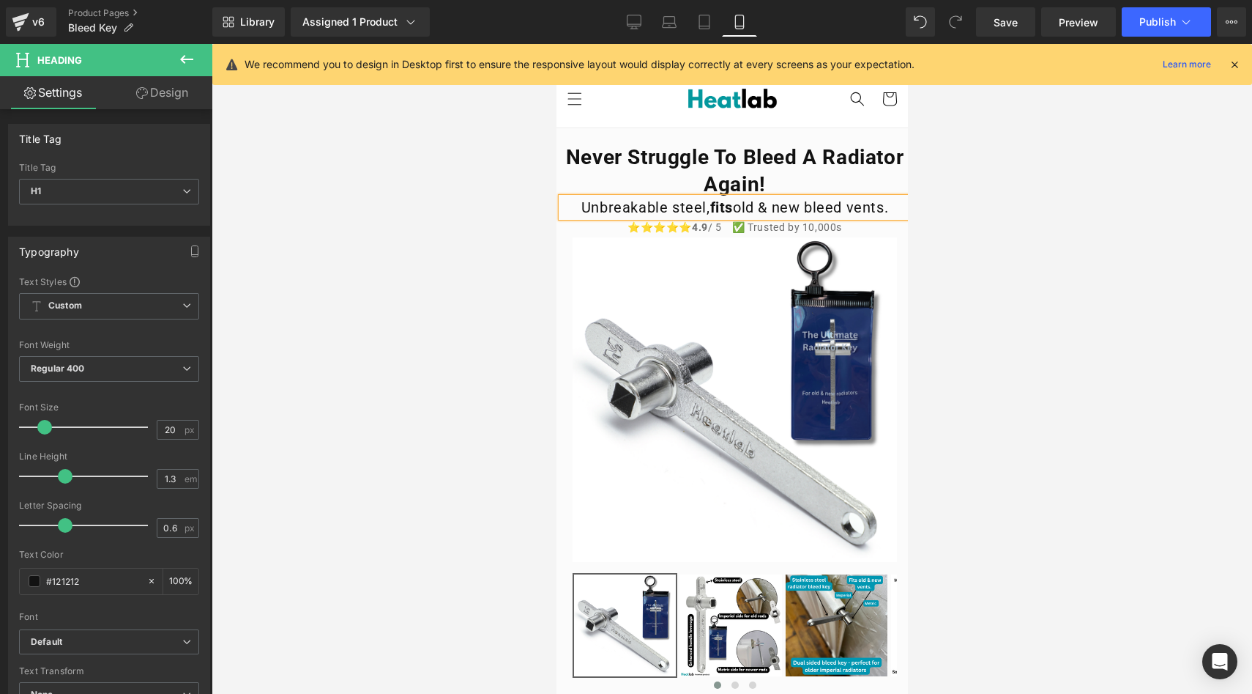
click at [500, 191] on div at bounding box center [732, 369] width 1041 height 650
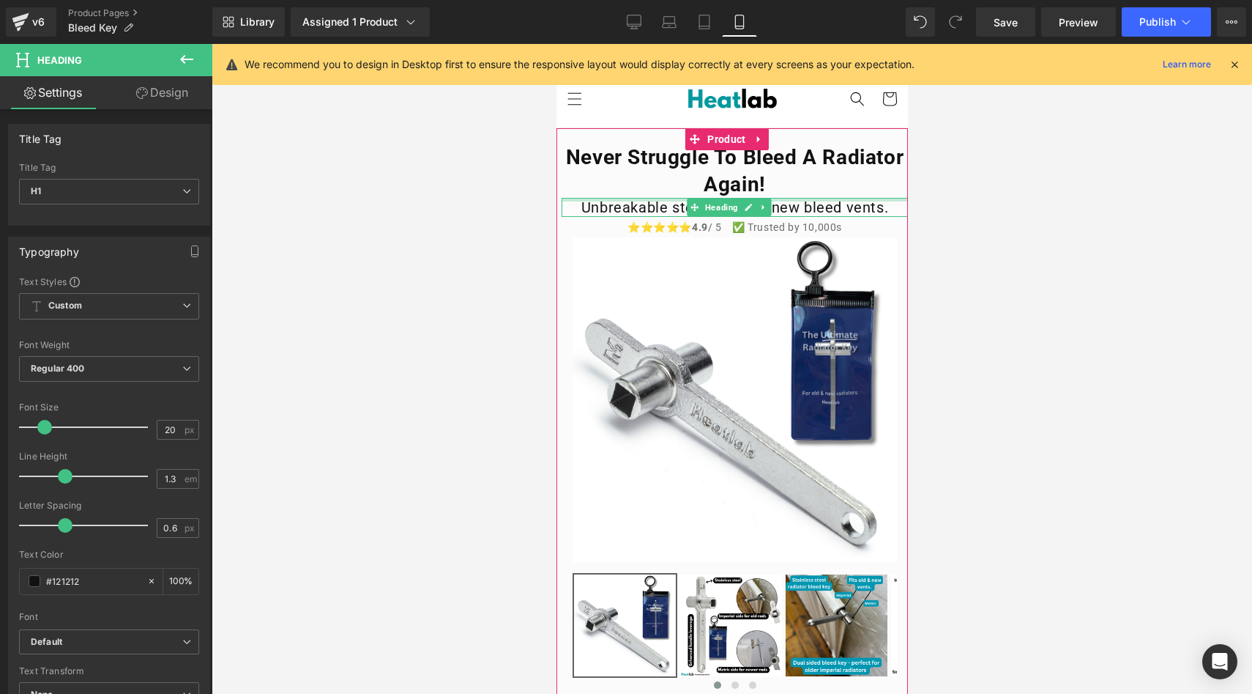
drag, startPoint x: 627, startPoint y: 197, endPoint x: 642, endPoint y: 205, distance: 16.7
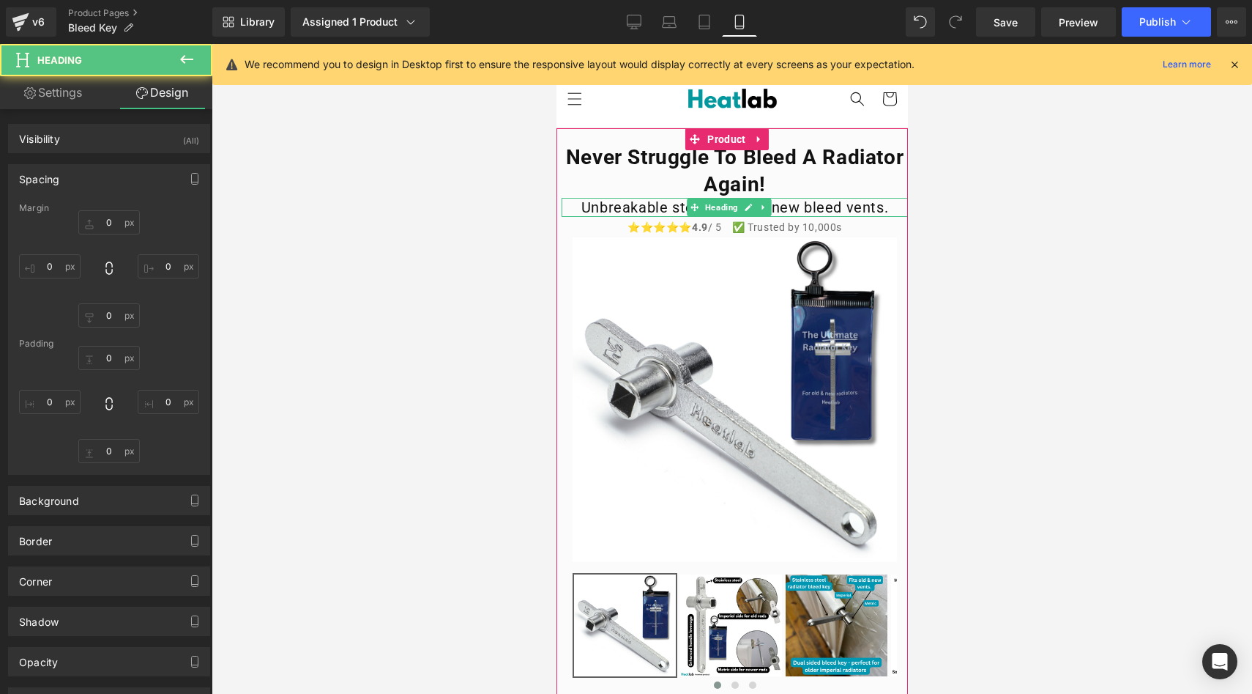
type input "0"
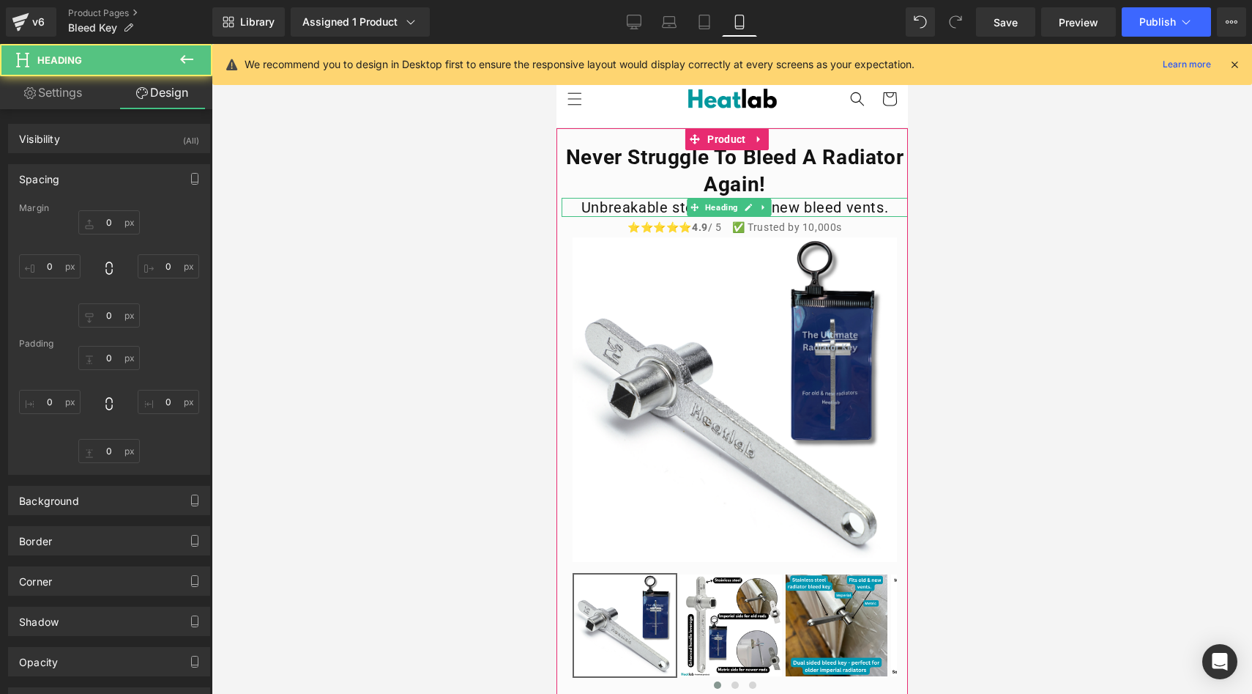
type input "0"
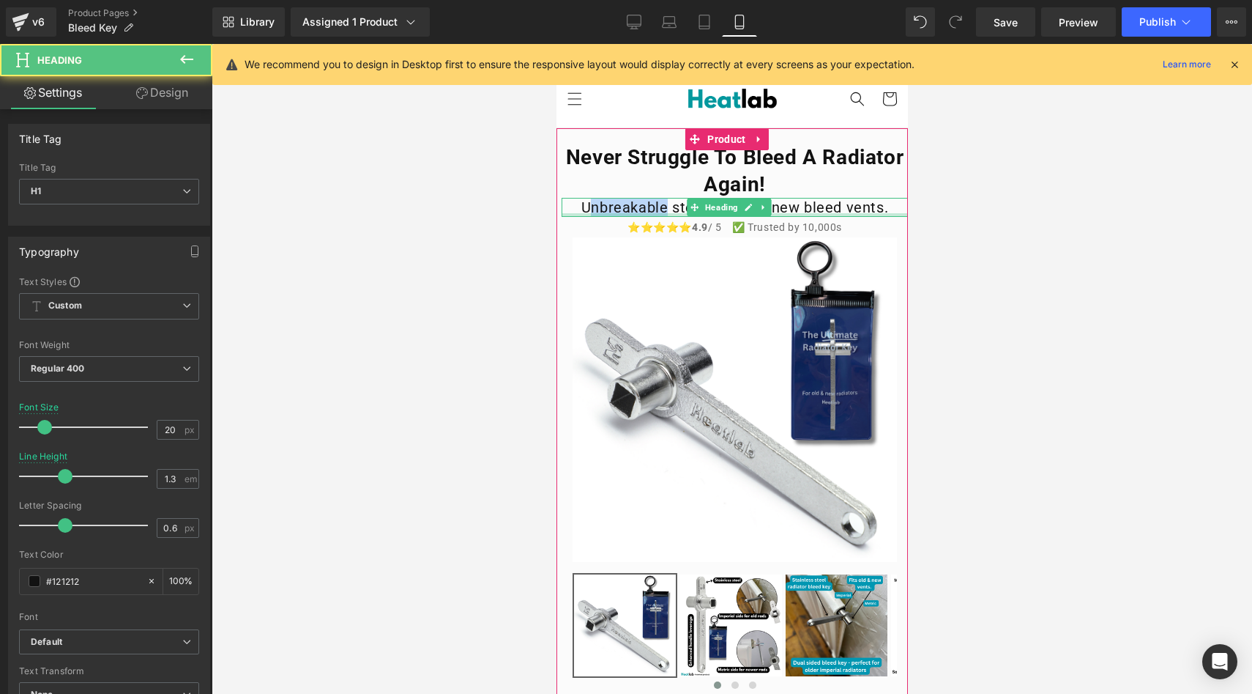
drag, startPoint x: 657, startPoint y: 210, endPoint x: 576, endPoint y: 214, distance: 81.4
click at [576, 214] on div "Unbreakable steel, fits old & new bleed vents. Heading" at bounding box center [734, 207] width 346 height 19
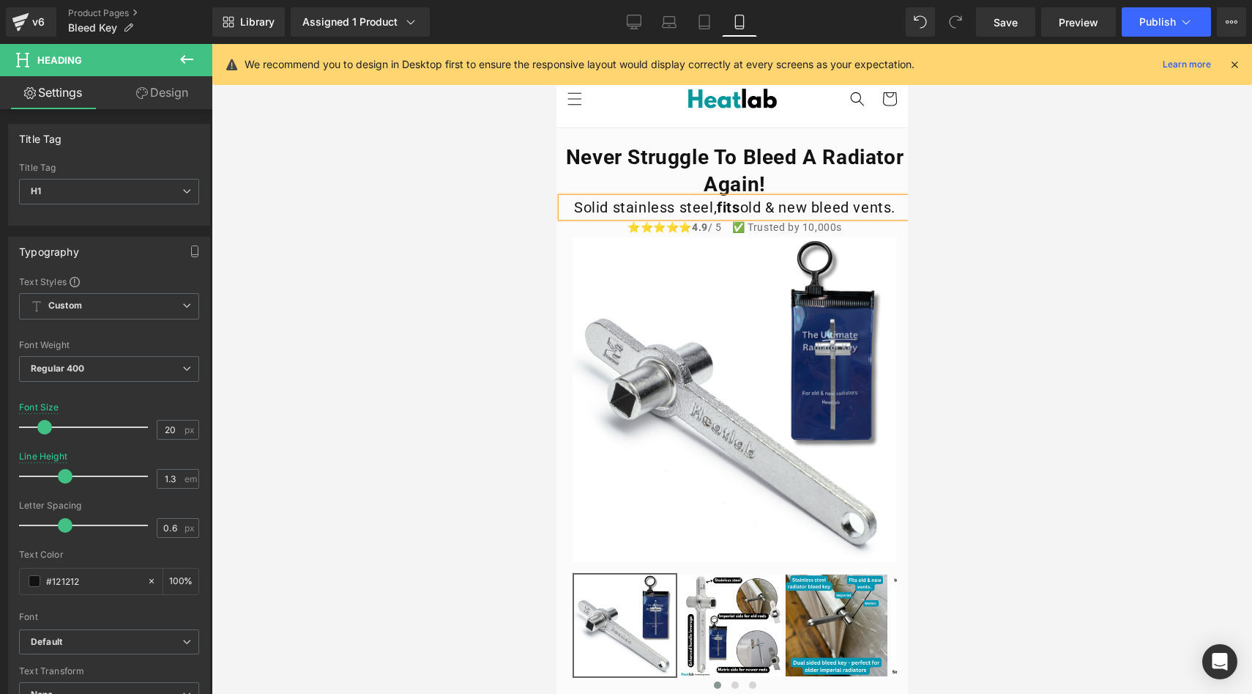
click at [485, 190] on div at bounding box center [732, 369] width 1041 height 650
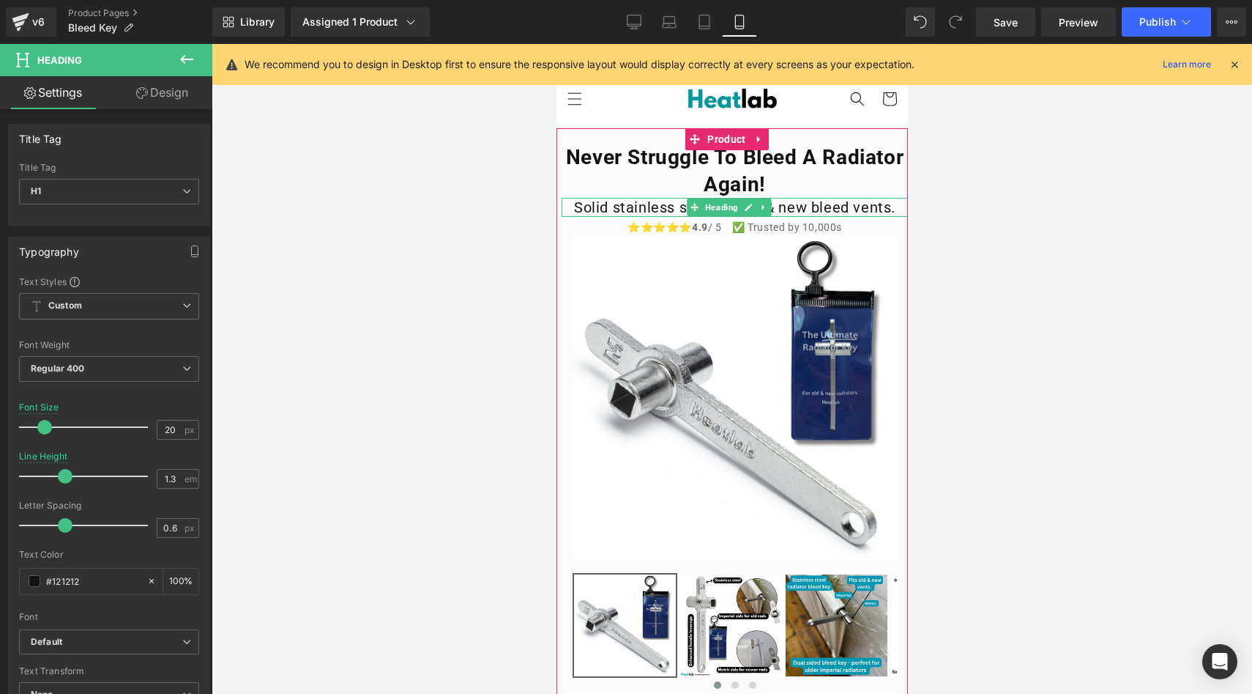
click at [664, 209] on h1 "Solid stainless steel, fits old & new bleed vents." at bounding box center [734, 207] width 346 height 19
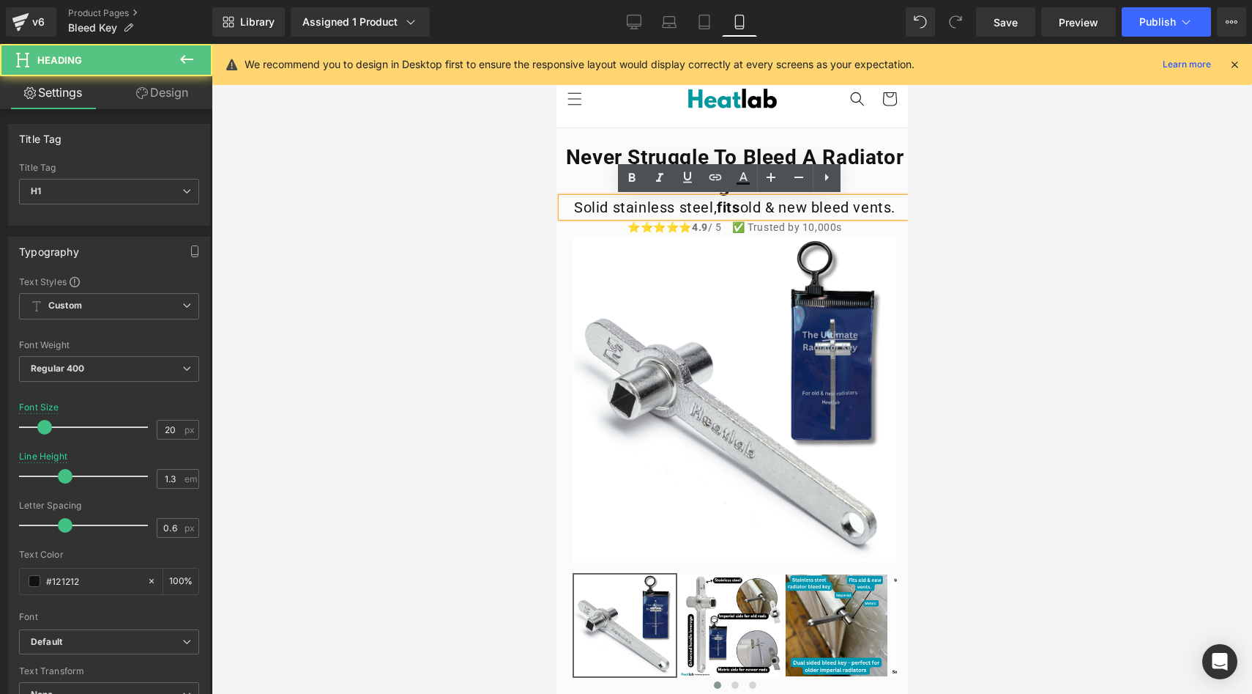
drag, startPoint x: 736, startPoint y: 210, endPoint x: 707, endPoint y: 207, distance: 29.4
click at [707, 207] on h1 "Solid stainless steel, fits old & new bleed vents." at bounding box center [734, 207] width 346 height 19
click at [635, 176] on icon at bounding box center [632, 178] width 18 height 18
drag, startPoint x: 731, startPoint y: 204, endPoint x: 707, endPoint y: 204, distance: 24.2
click at [716, 204] on span "fits" at bounding box center [727, 207] width 23 height 18
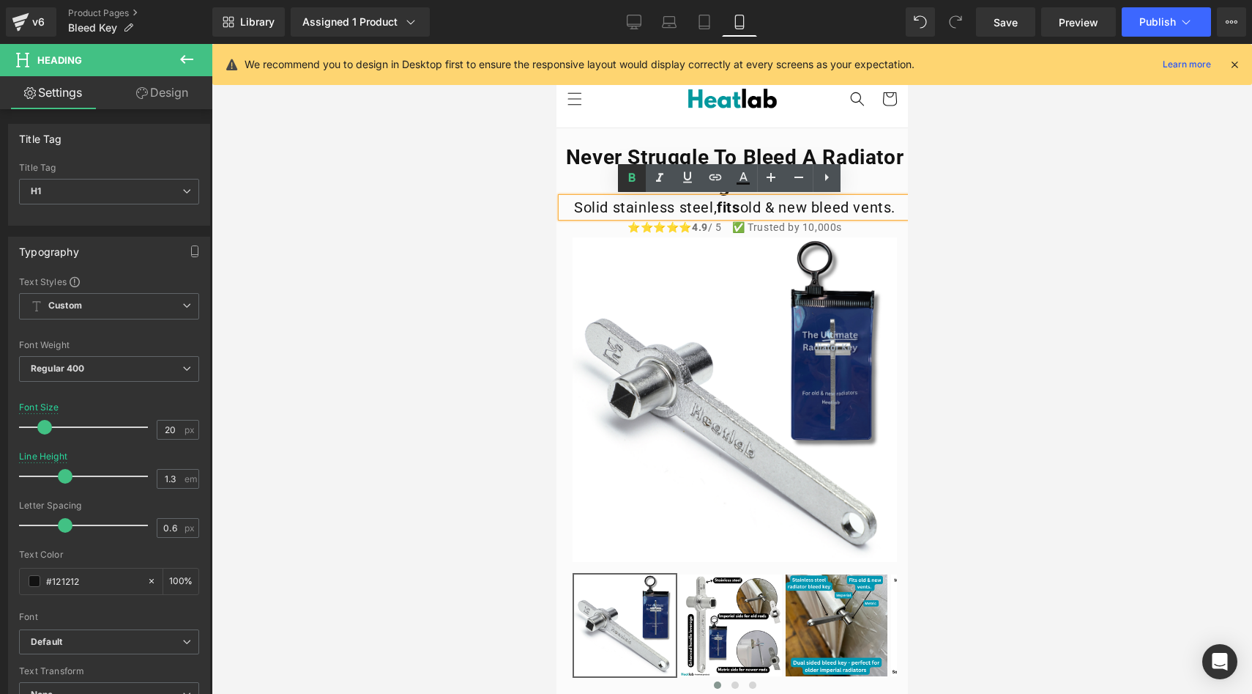
click at [642, 169] on link at bounding box center [632, 178] width 28 height 28
click at [752, 205] on h1 "Solid stainless steel, fits old & new bleed vents." at bounding box center [734, 207] width 346 height 19
drag, startPoint x: 756, startPoint y: 207, endPoint x: 738, endPoint y: 207, distance: 17.6
click at [738, 207] on h1 "Solid stainless steel, fits old & new bleed vents." at bounding box center [734, 207] width 346 height 19
click at [630, 172] on icon at bounding box center [632, 178] width 18 height 18
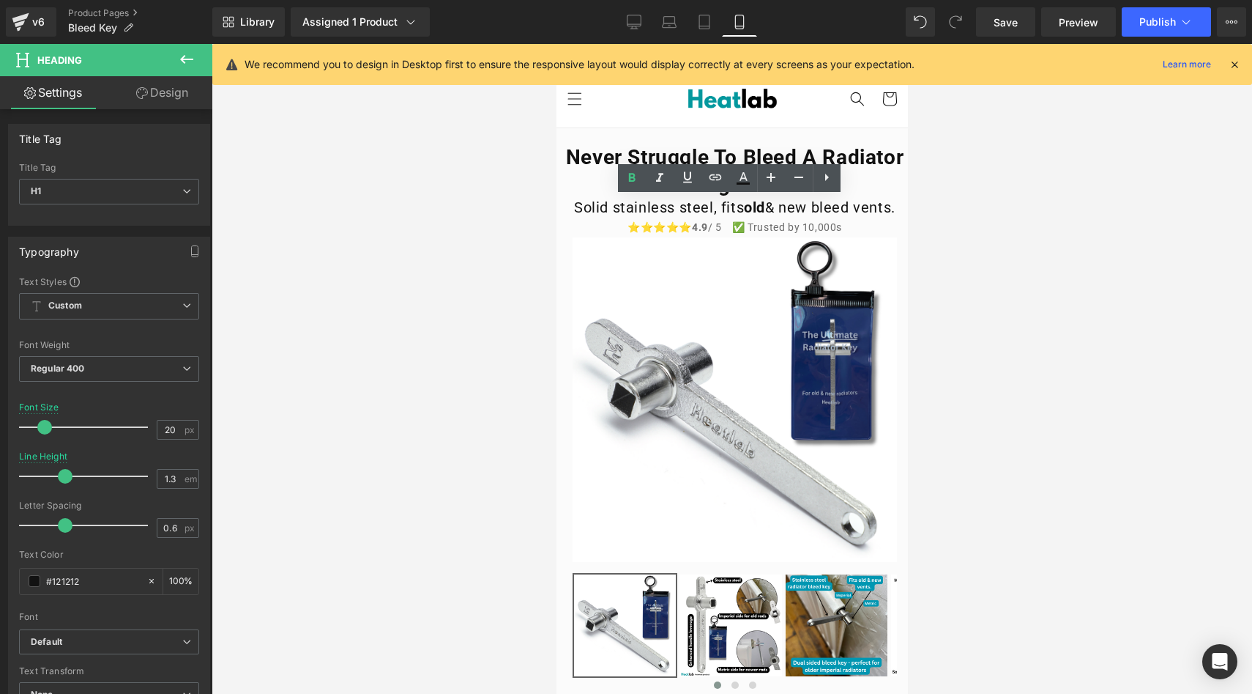
click at [441, 186] on div at bounding box center [732, 369] width 1041 height 650
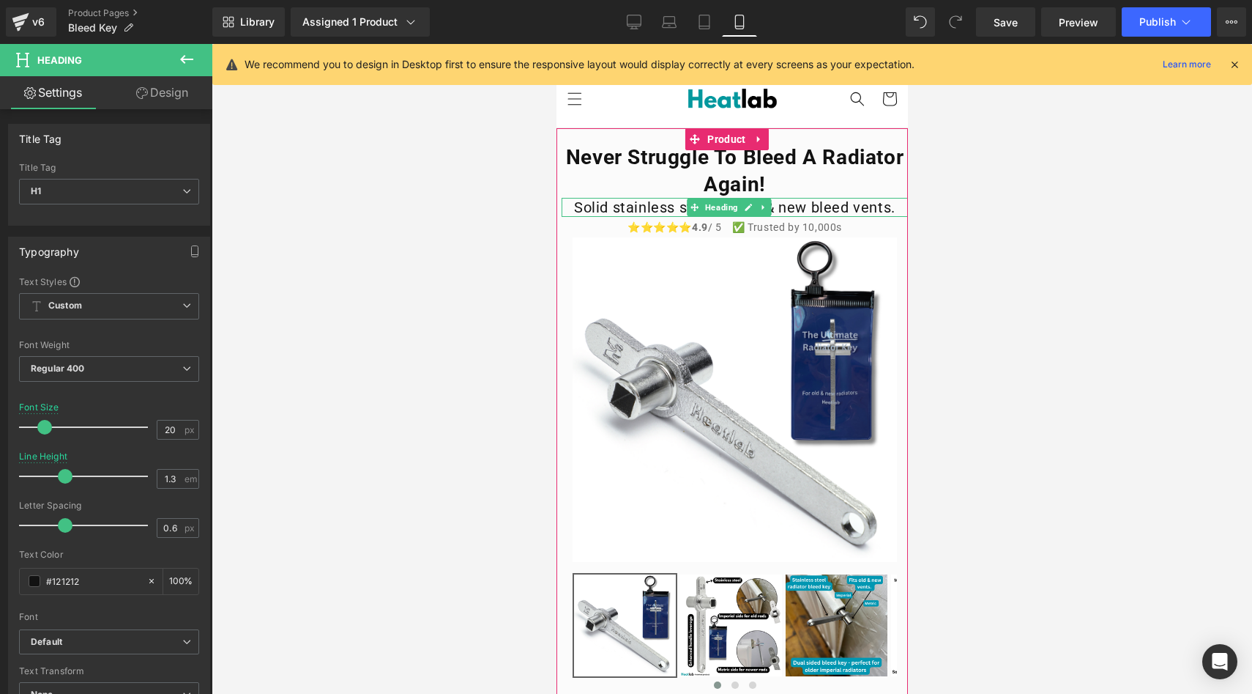
click at [851, 212] on h1 "Solid stainless steel, fits old & new bleed vents." at bounding box center [734, 207] width 346 height 19
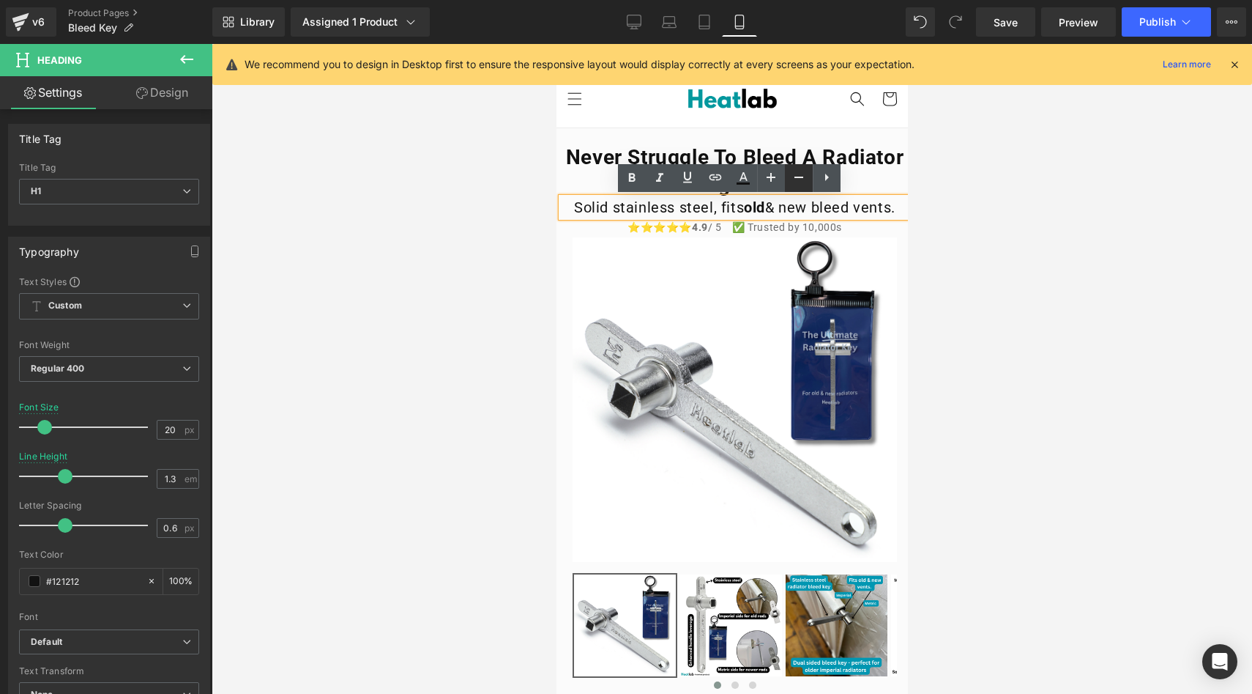
click at [800, 185] on icon at bounding box center [799, 177] width 18 height 18
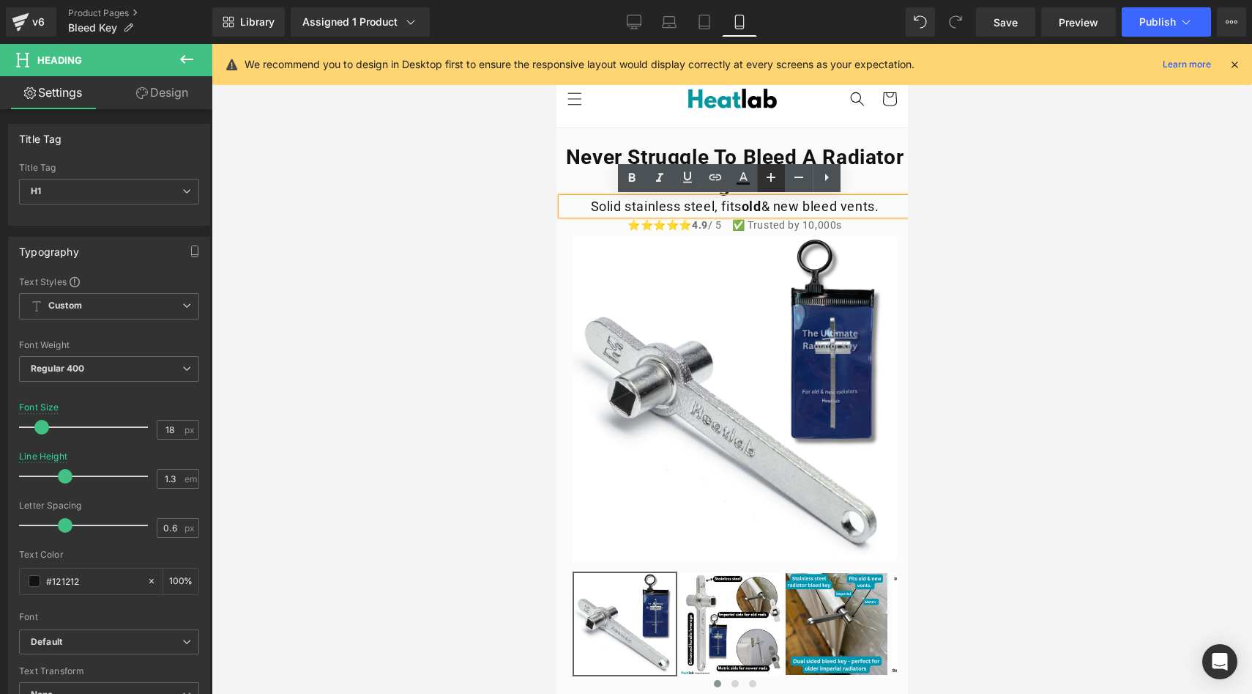
click at [772, 182] on icon at bounding box center [771, 177] width 18 height 18
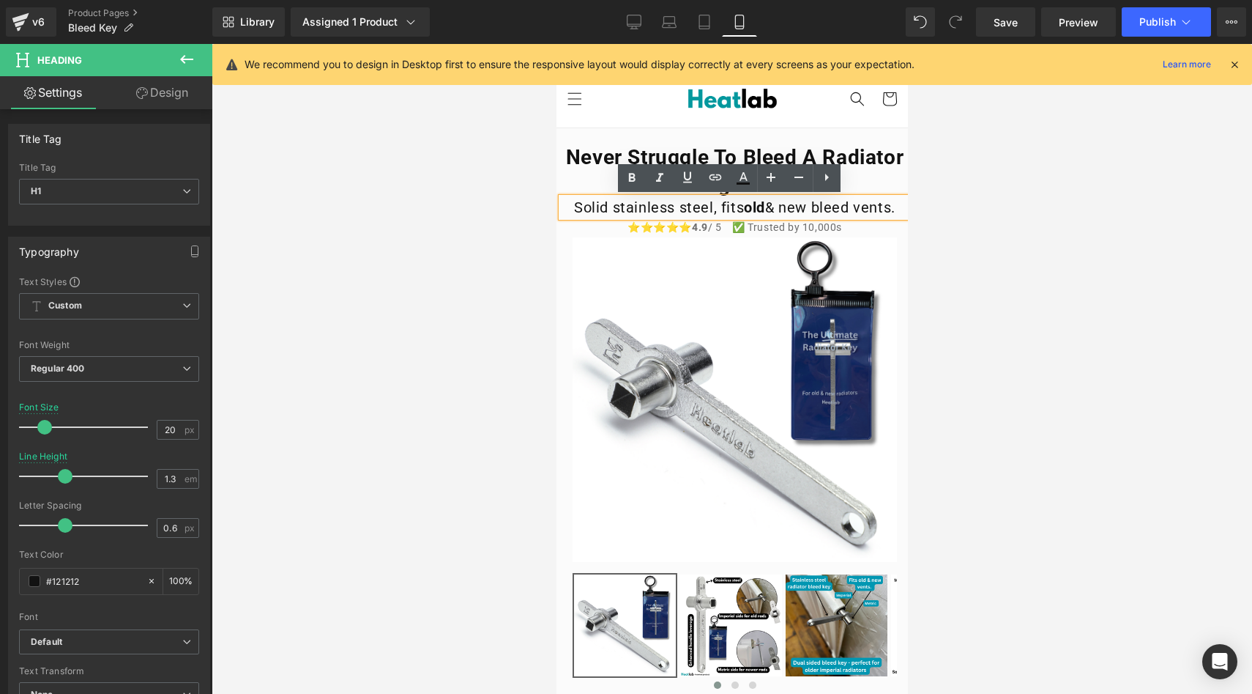
click at [458, 221] on div at bounding box center [732, 369] width 1041 height 650
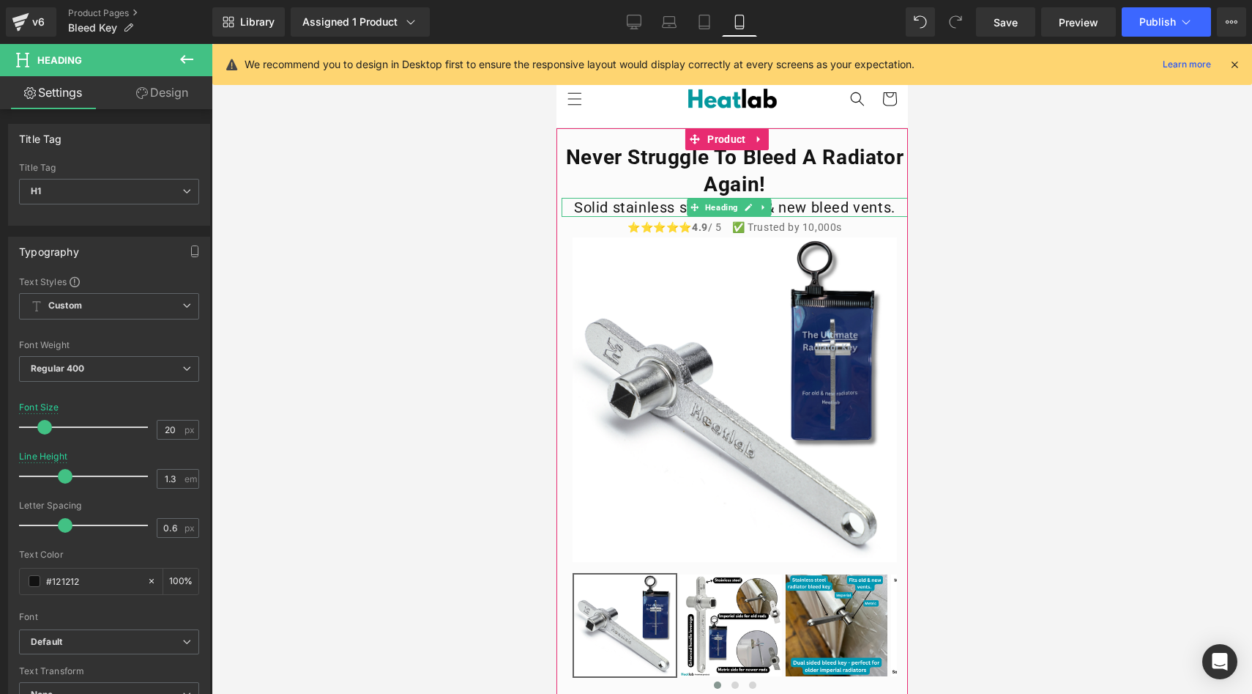
click at [573, 208] on h1 "Solid stainless steel, fits old & new bleed vents." at bounding box center [734, 207] width 346 height 19
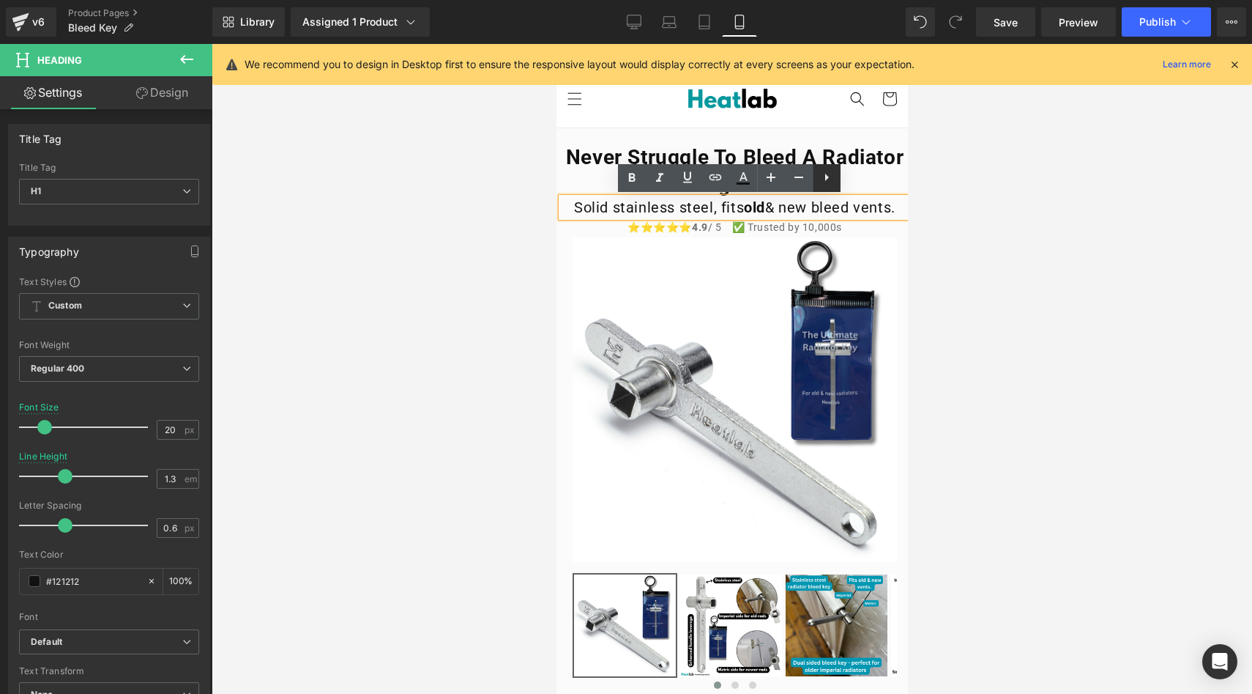
click at [822, 174] on icon at bounding box center [827, 177] width 18 height 18
click at [461, 218] on div at bounding box center [732, 369] width 1041 height 650
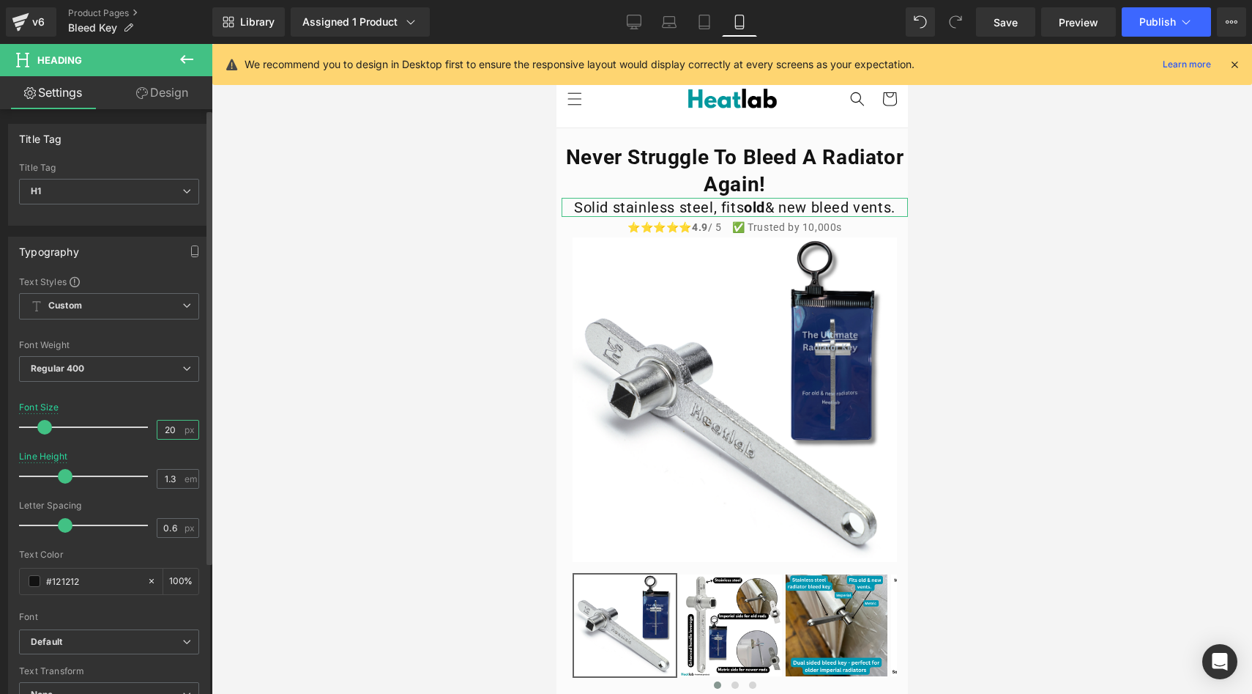
click at [174, 426] on input "20" at bounding box center [170, 429] width 26 height 18
type input "2"
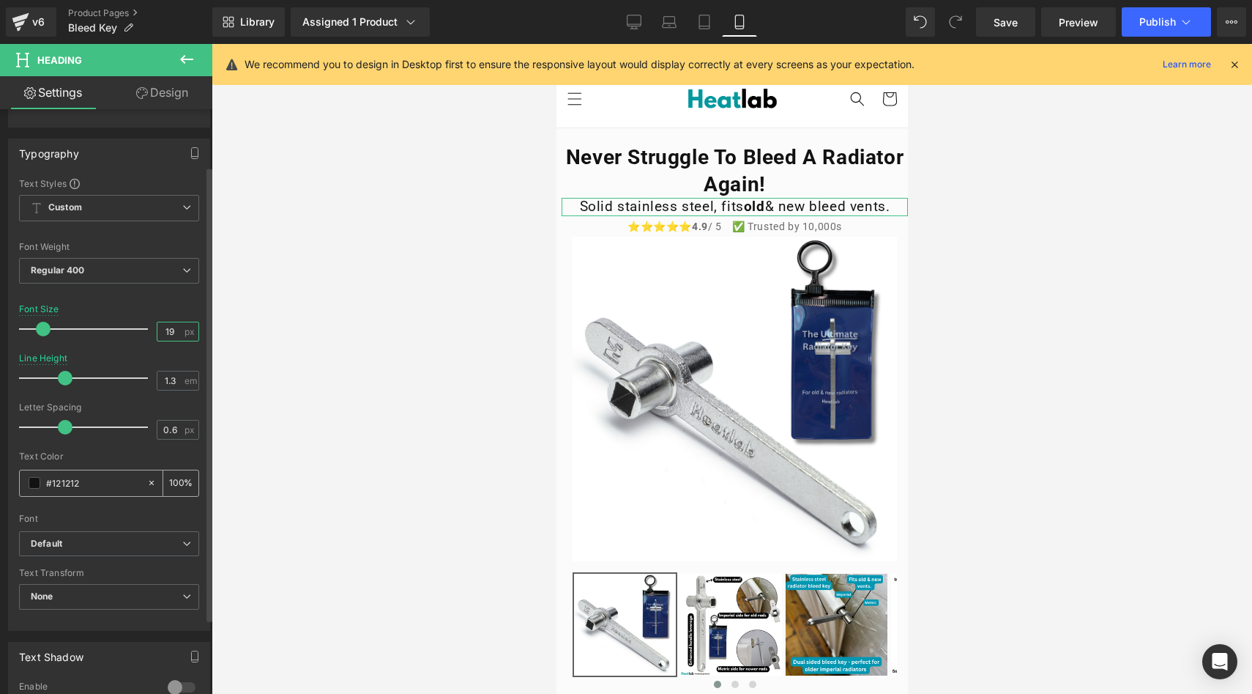
scroll to position [133, 0]
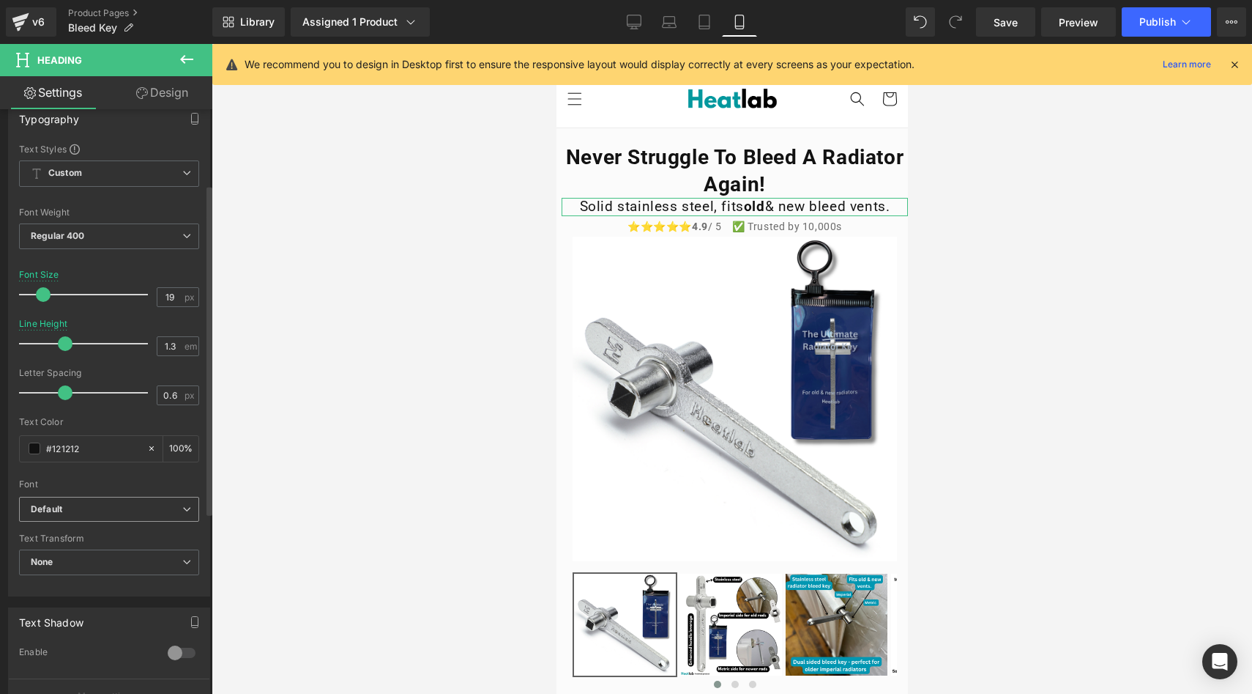
click at [118, 514] on b "Default" at bounding box center [107, 509] width 152 height 12
click at [223, 552] on div at bounding box center [732, 369] width 1041 height 650
click at [162, 555] on span "None" at bounding box center [109, 562] width 180 height 26
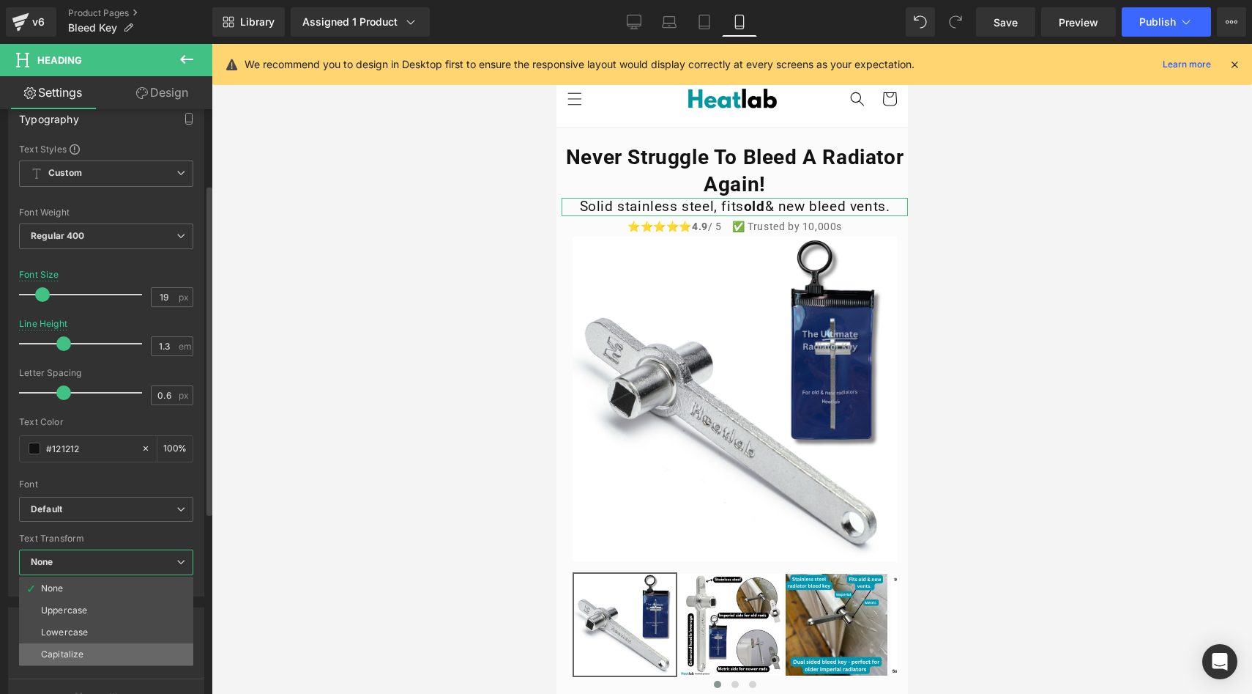
click at [121, 647] on li "Capitalize" at bounding box center [106, 654] width 174 height 22
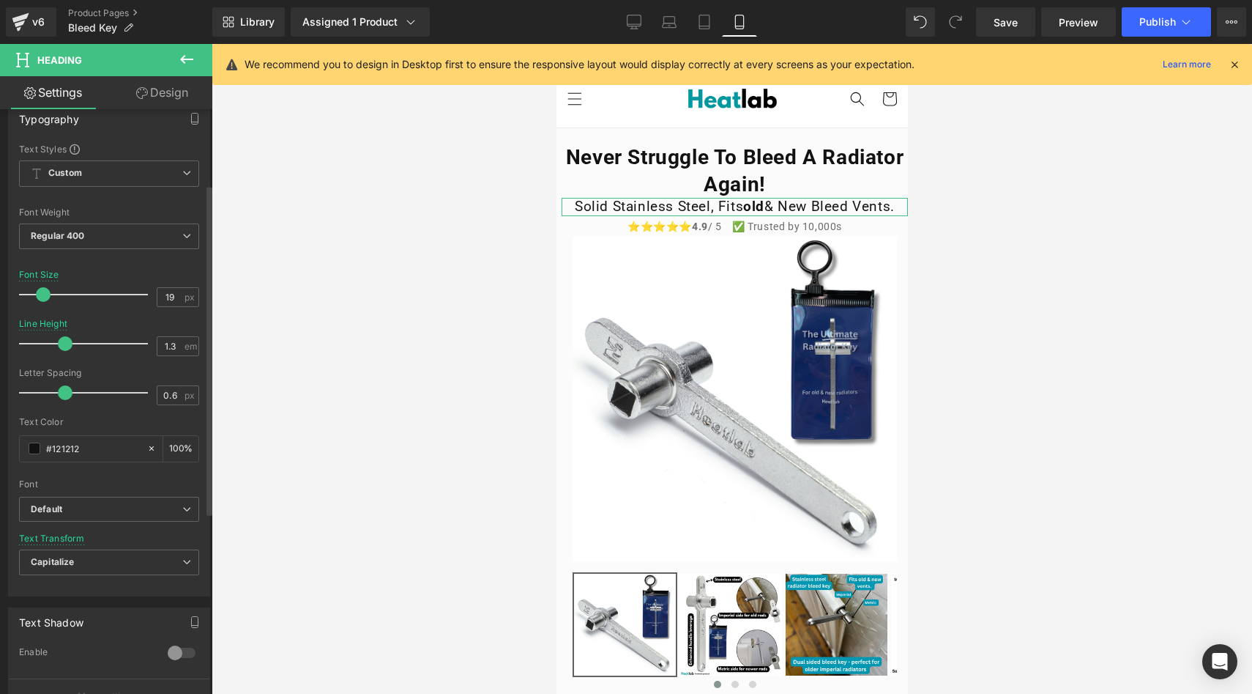
click at [169, 653] on div at bounding box center [181, 652] width 35 height 23
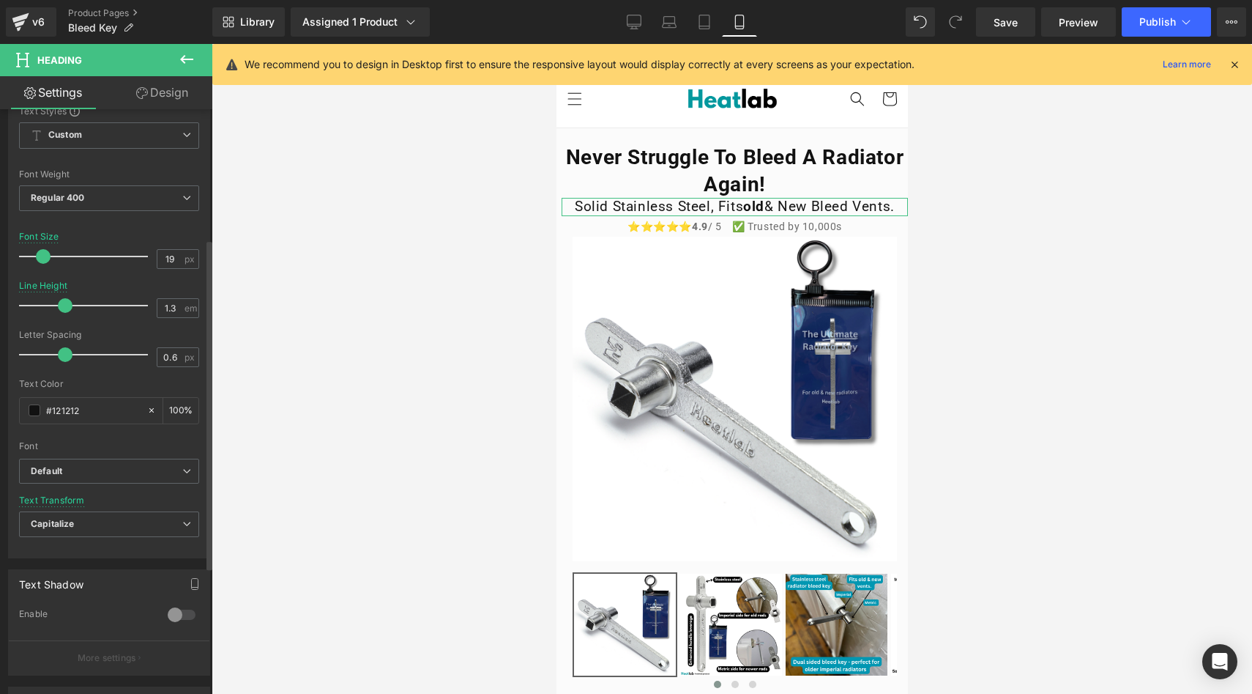
scroll to position [141, 0]
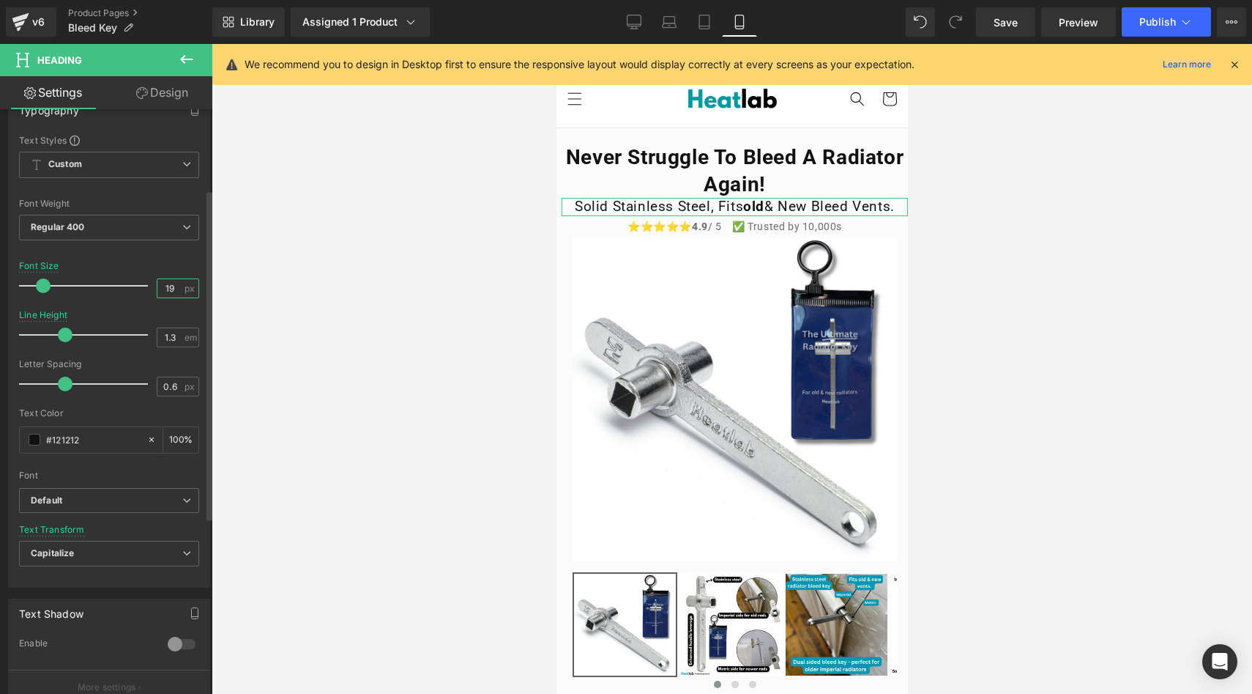
click at [170, 294] on input "19" at bounding box center [170, 288] width 26 height 18
type input "18"
click at [402, 311] on div at bounding box center [732, 369] width 1041 height 650
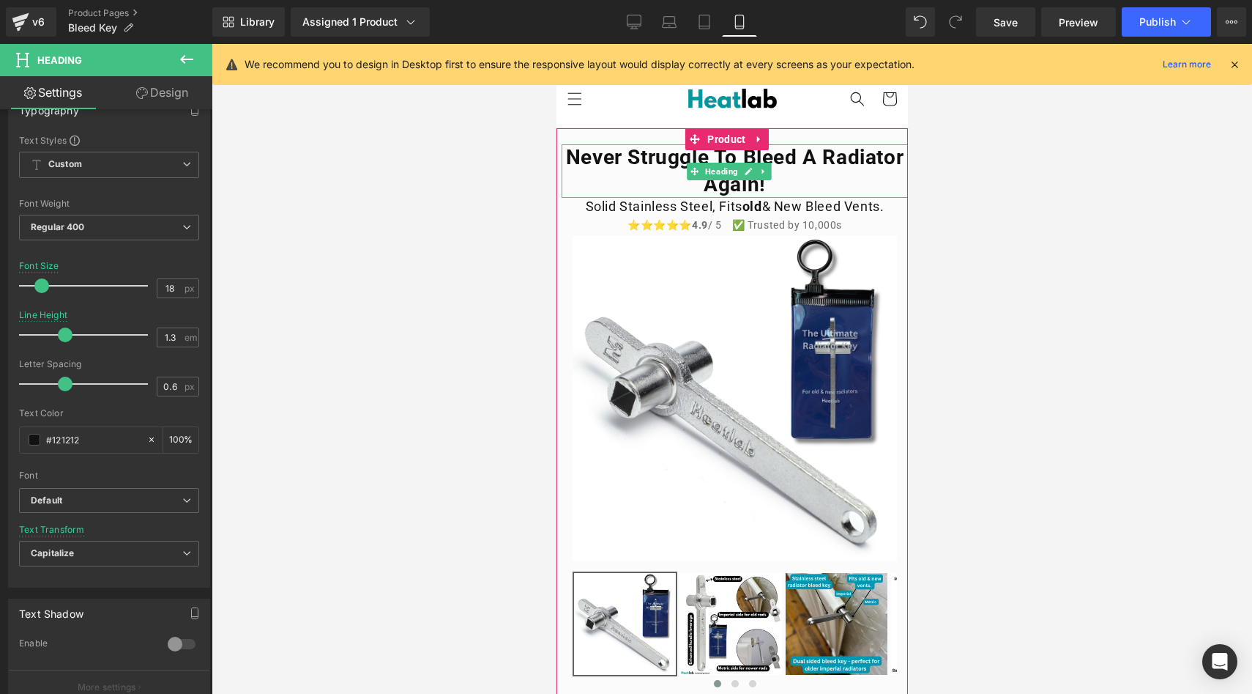
click at [623, 176] on h1 "Never Struggle to bleed a radiator again!" at bounding box center [734, 170] width 346 height 53
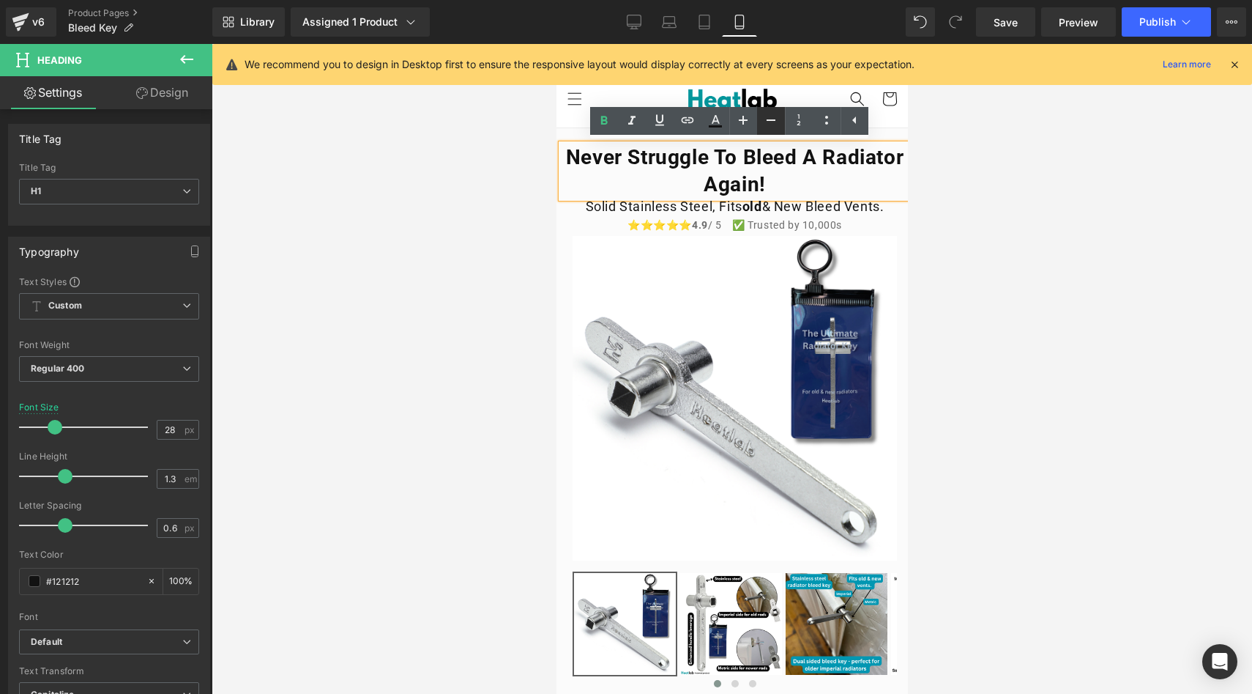
click at [768, 120] on icon at bounding box center [771, 120] width 18 height 18
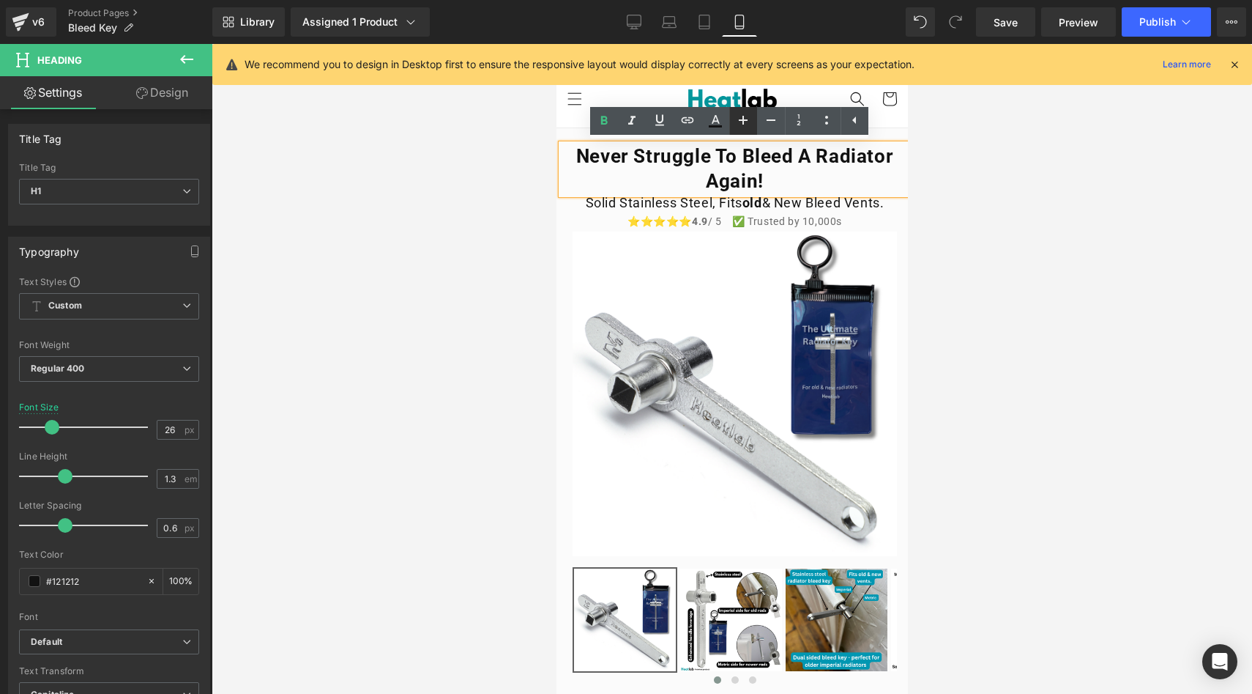
click at [751, 116] on icon at bounding box center [744, 120] width 18 height 18
type input "28"
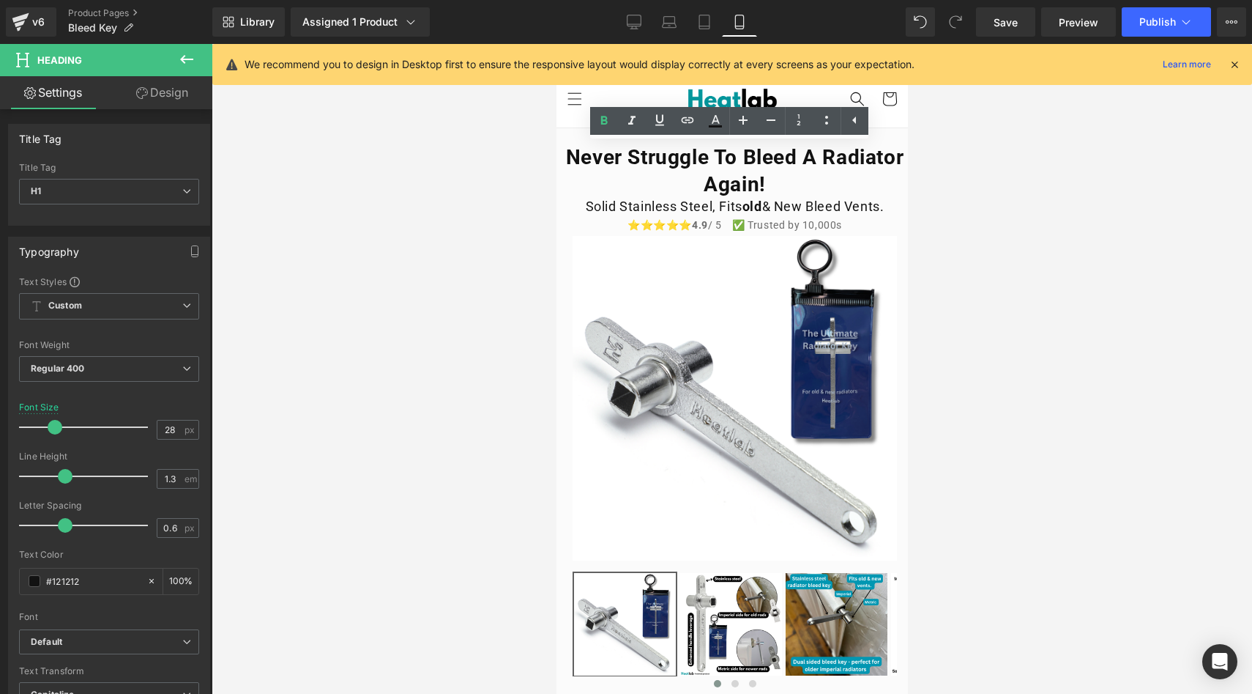
click at [494, 225] on div at bounding box center [732, 369] width 1041 height 650
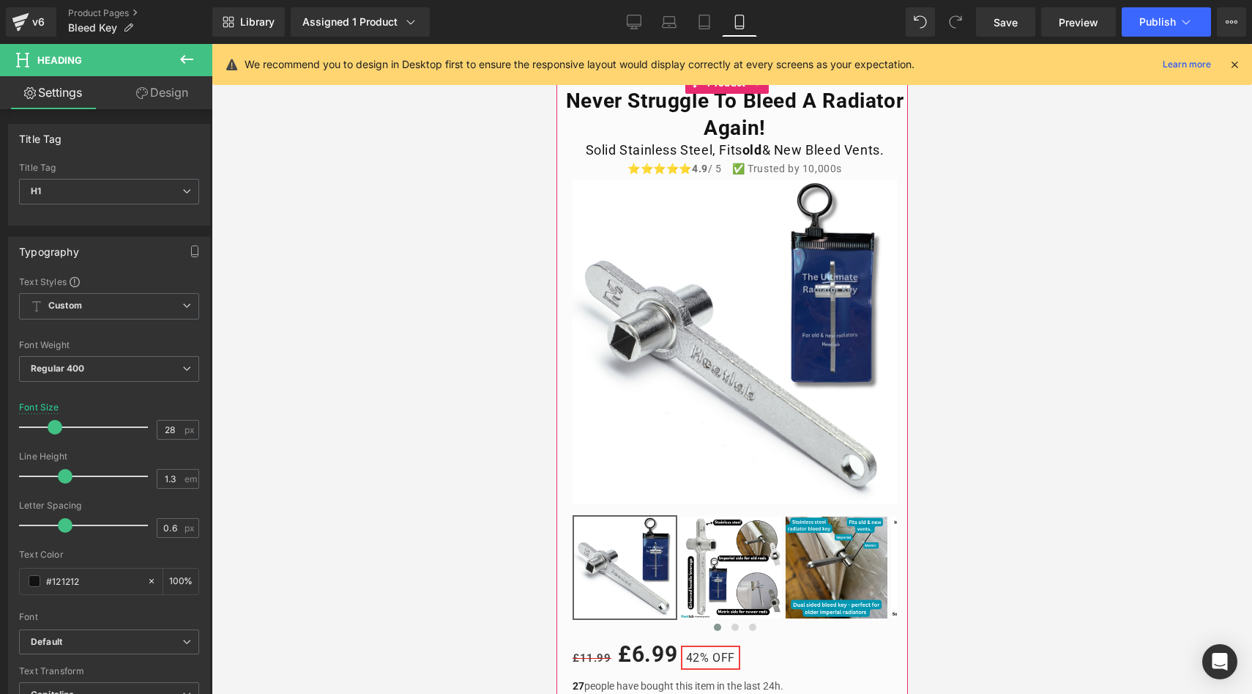
scroll to position [0, 0]
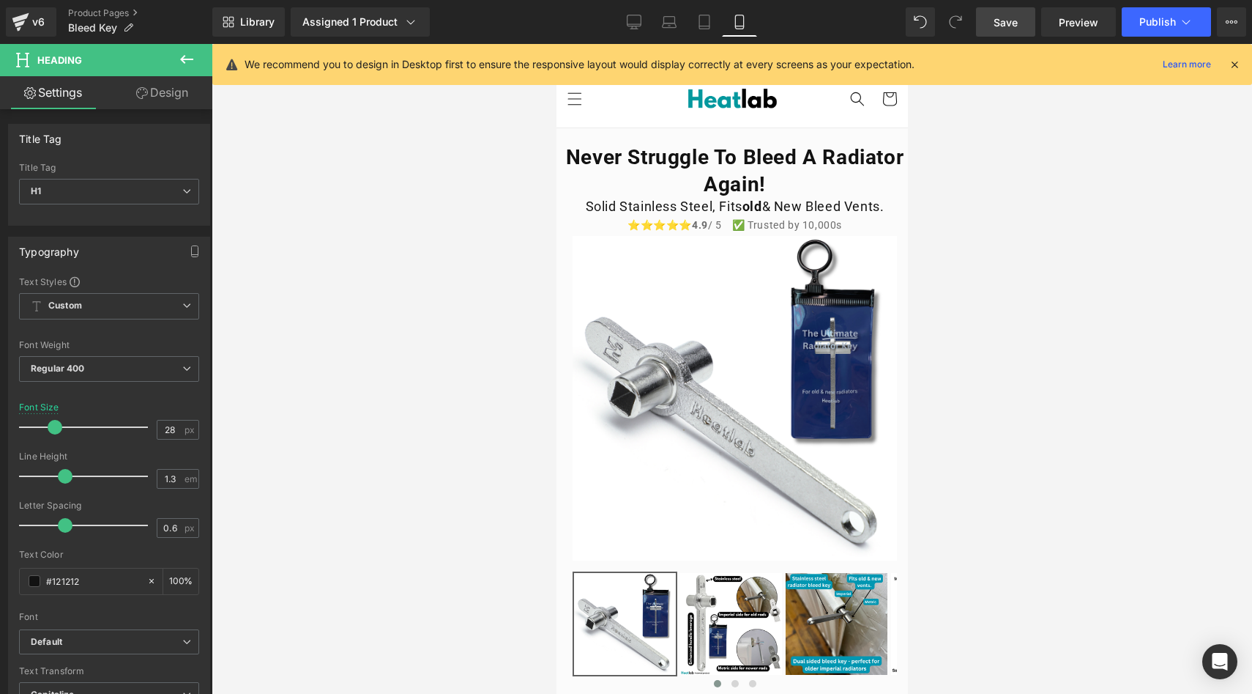
click at [988, 34] on link "Save" at bounding box center [1005, 21] width 59 height 29
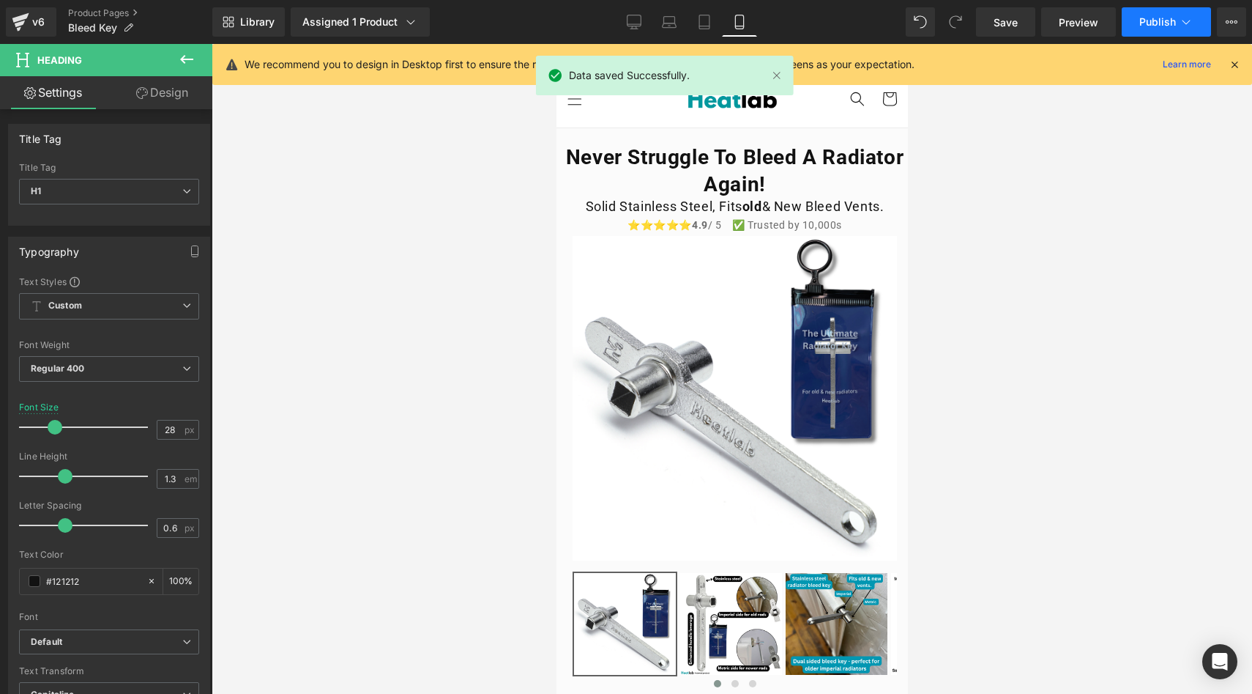
click at [1148, 19] on span "Publish" at bounding box center [1158, 22] width 37 height 12
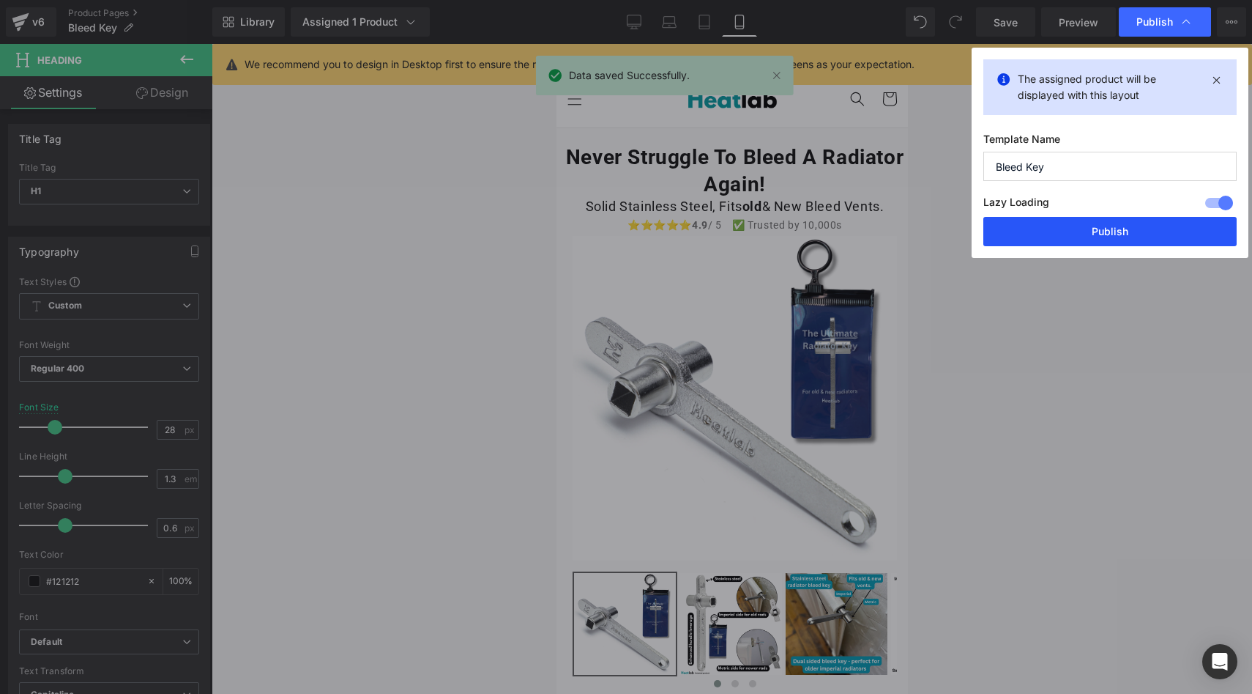
click at [1131, 232] on button "Publish" at bounding box center [1110, 231] width 253 height 29
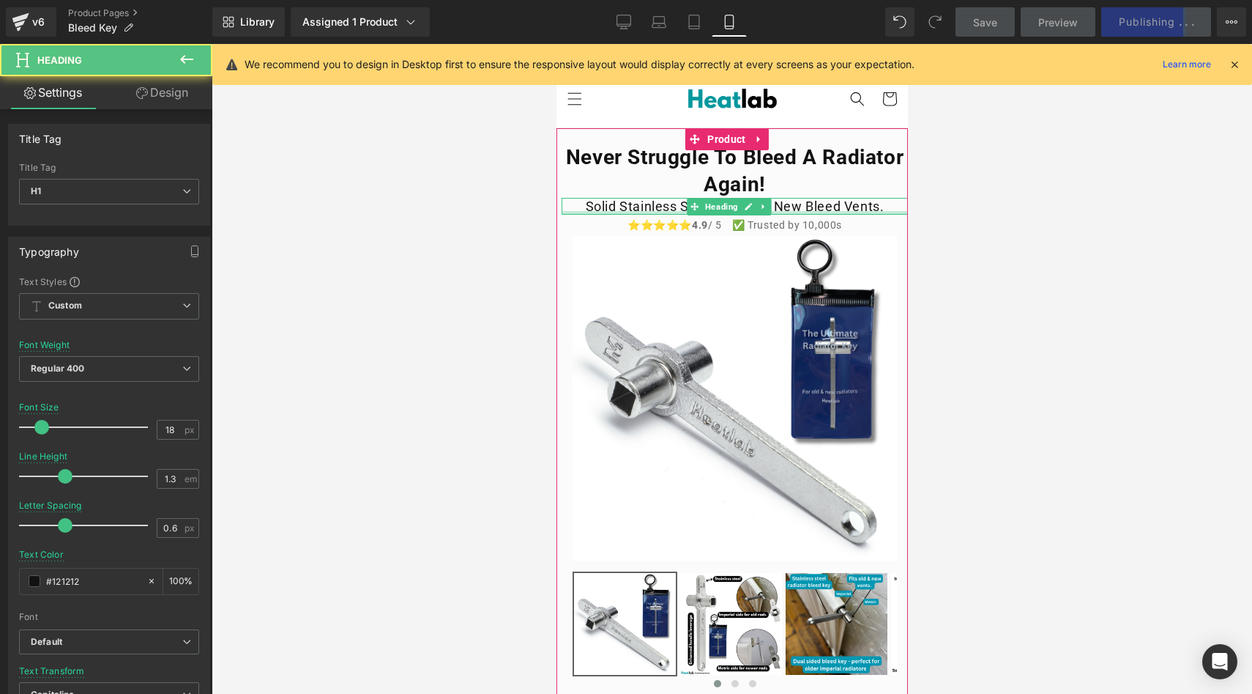
click at [622, 211] on div at bounding box center [734, 213] width 346 height 4
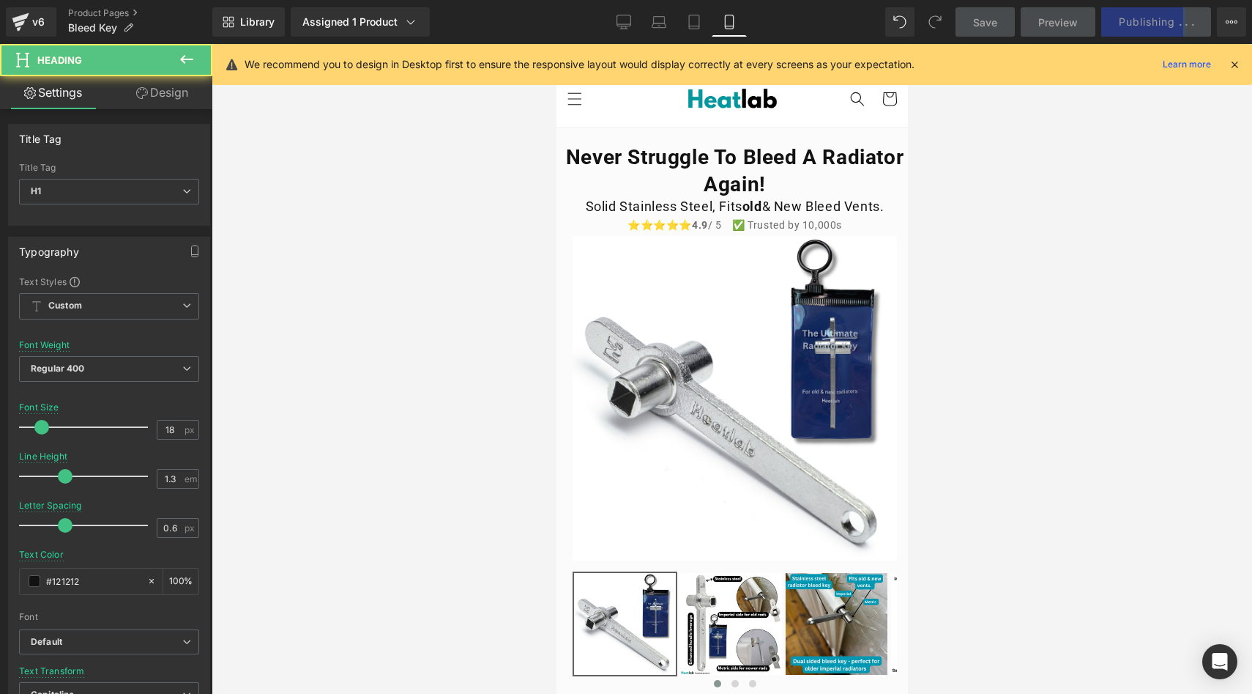
click at [179, 103] on link "Design" at bounding box center [162, 92] width 106 height 33
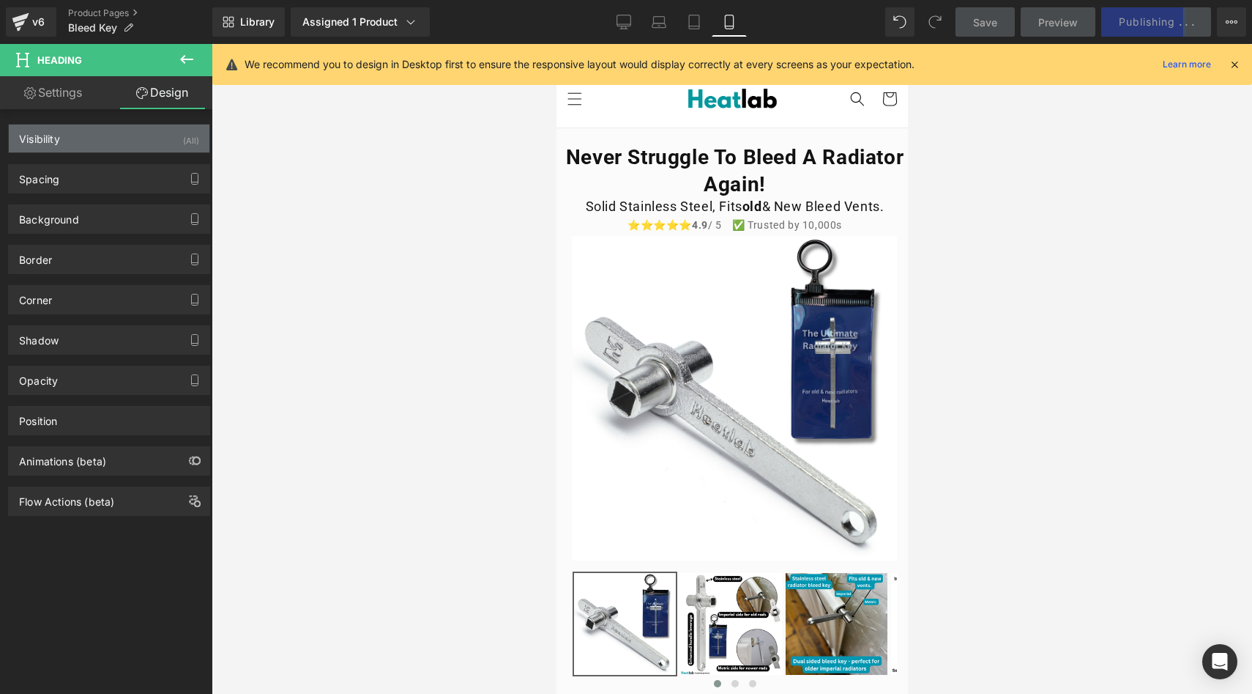
click at [117, 147] on div "Visibility (All)" at bounding box center [109, 138] width 201 height 28
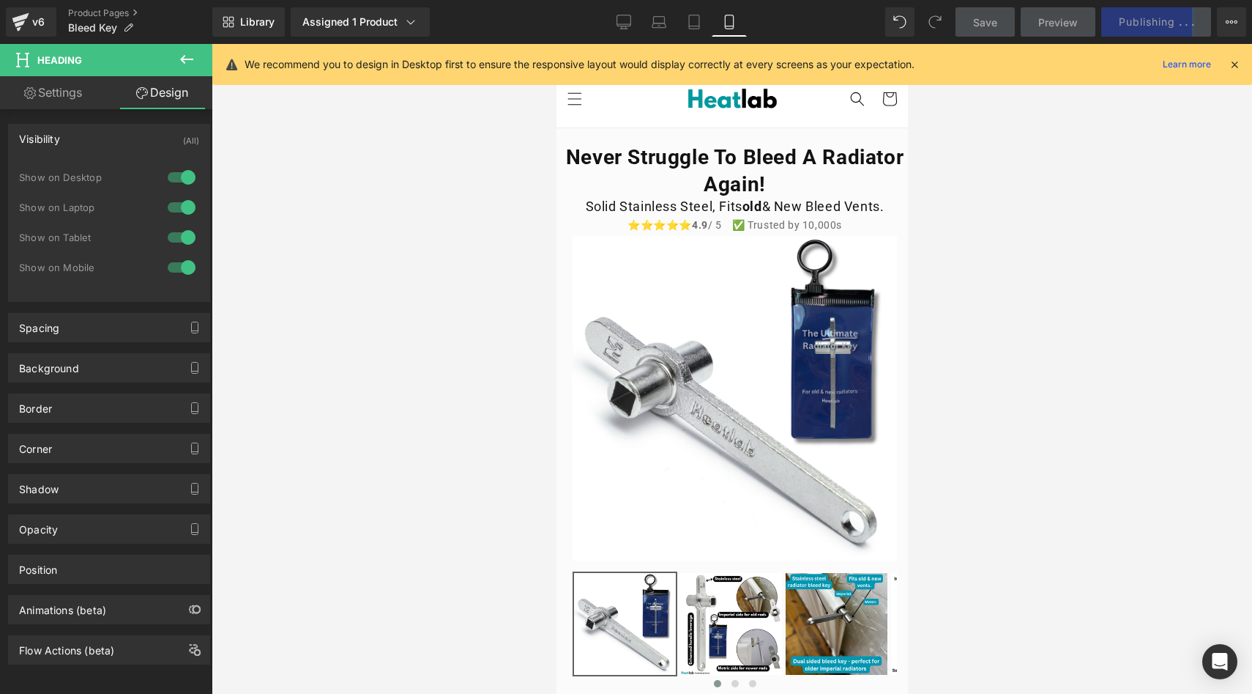
click at [179, 247] on div at bounding box center [181, 237] width 35 height 23
click at [180, 216] on div at bounding box center [181, 207] width 35 height 23
click at [180, 195] on div "Show on Desktop" at bounding box center [109, 185] width 180 height 30
click at [180, 184] on div at bounding box center [181, 177] width 35 height 23
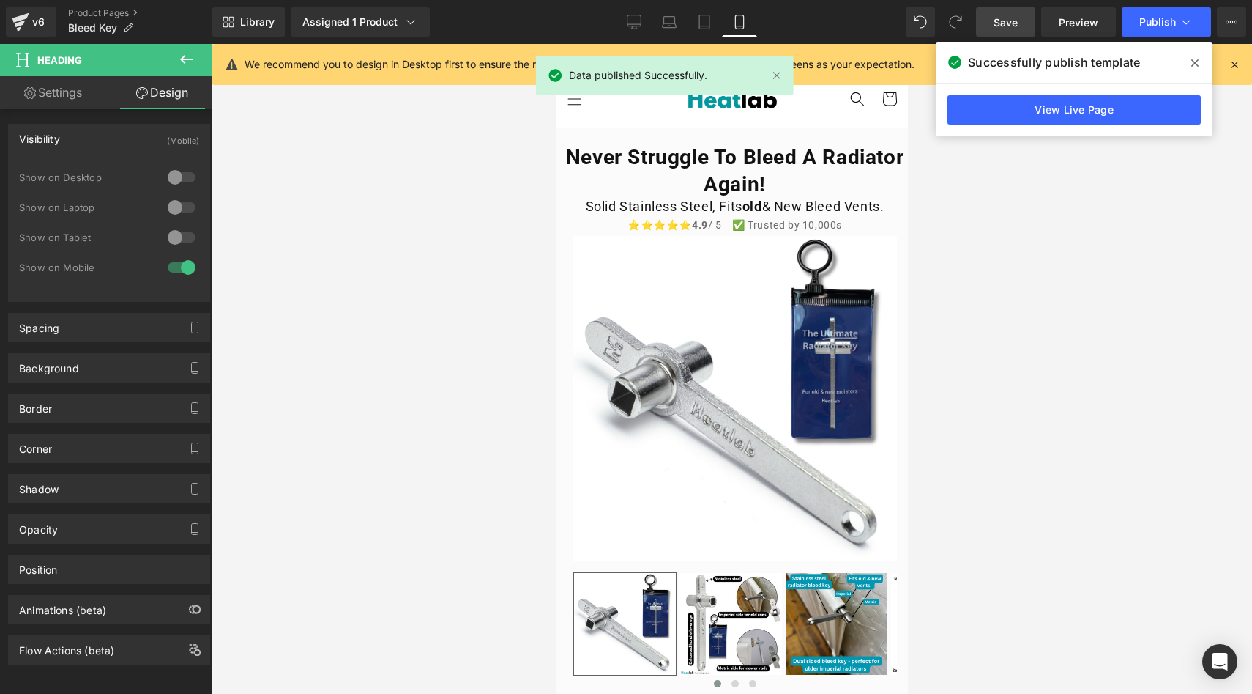
click at [981, 35] on link "Save" at bounding box center [1005, 21] width 59 height 29
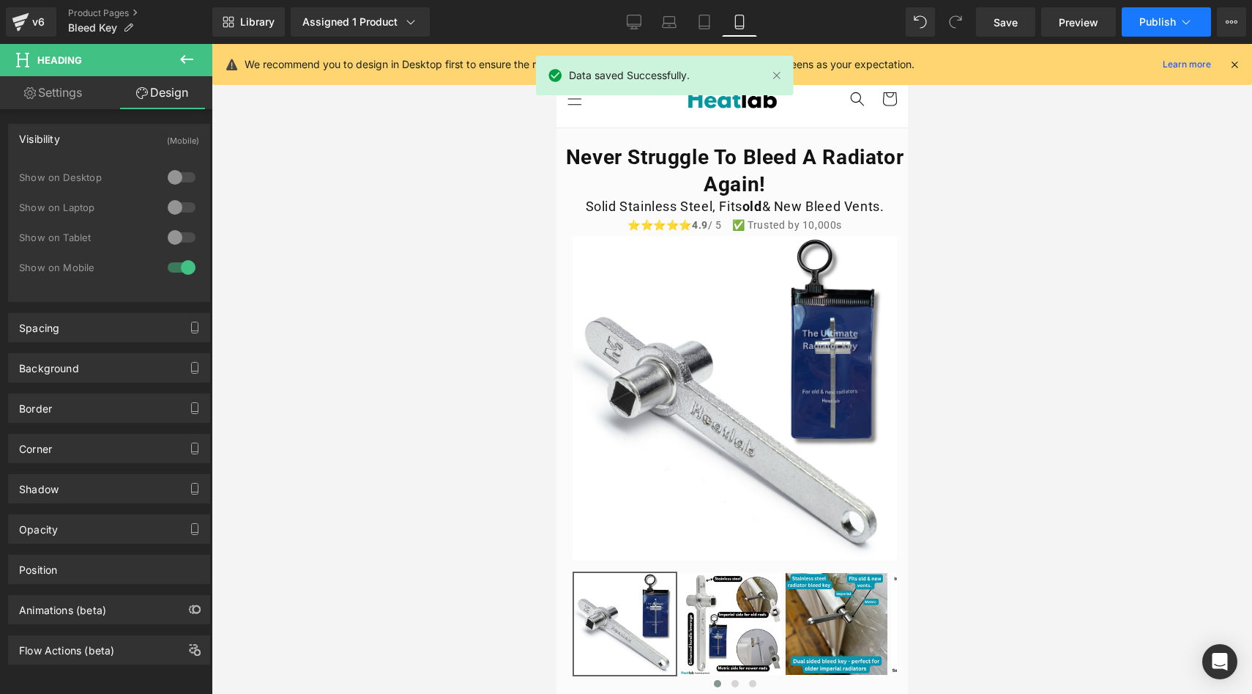
click at [1166, 21] on span "Publish" at bounding box center [1158, 22] width 37 height 12
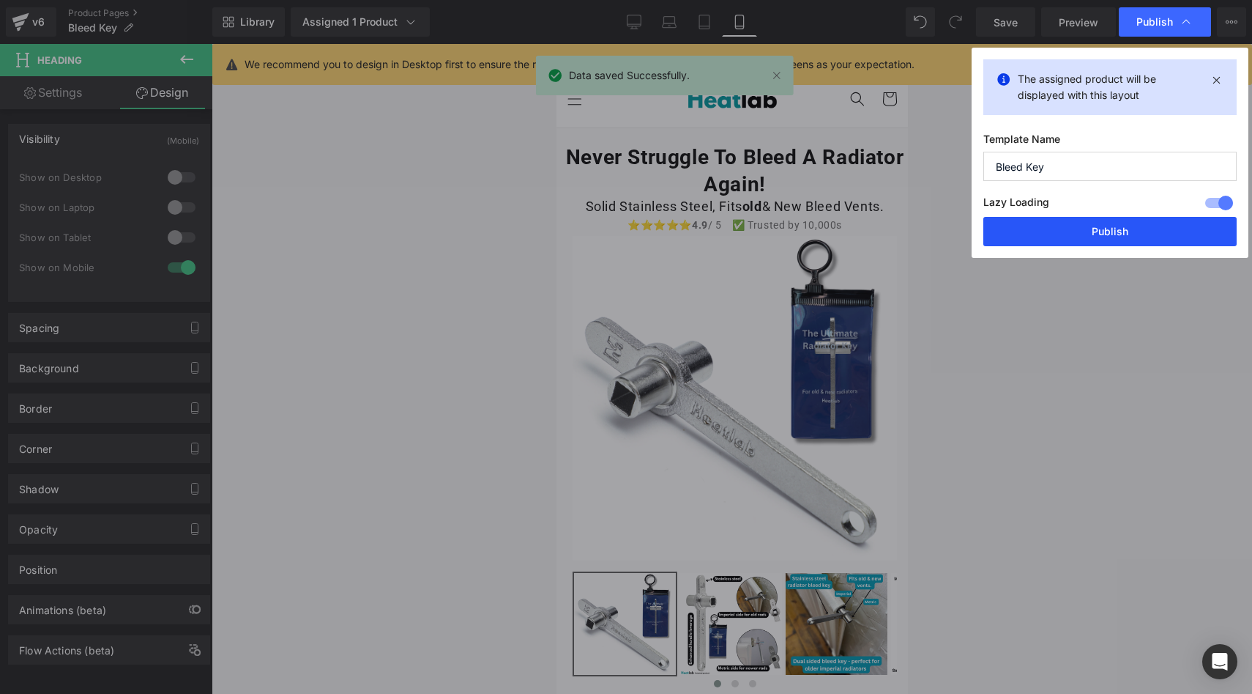
click at [1118, 224] on button "Publish" at bounding box center [1110, 231] width 253 height 29
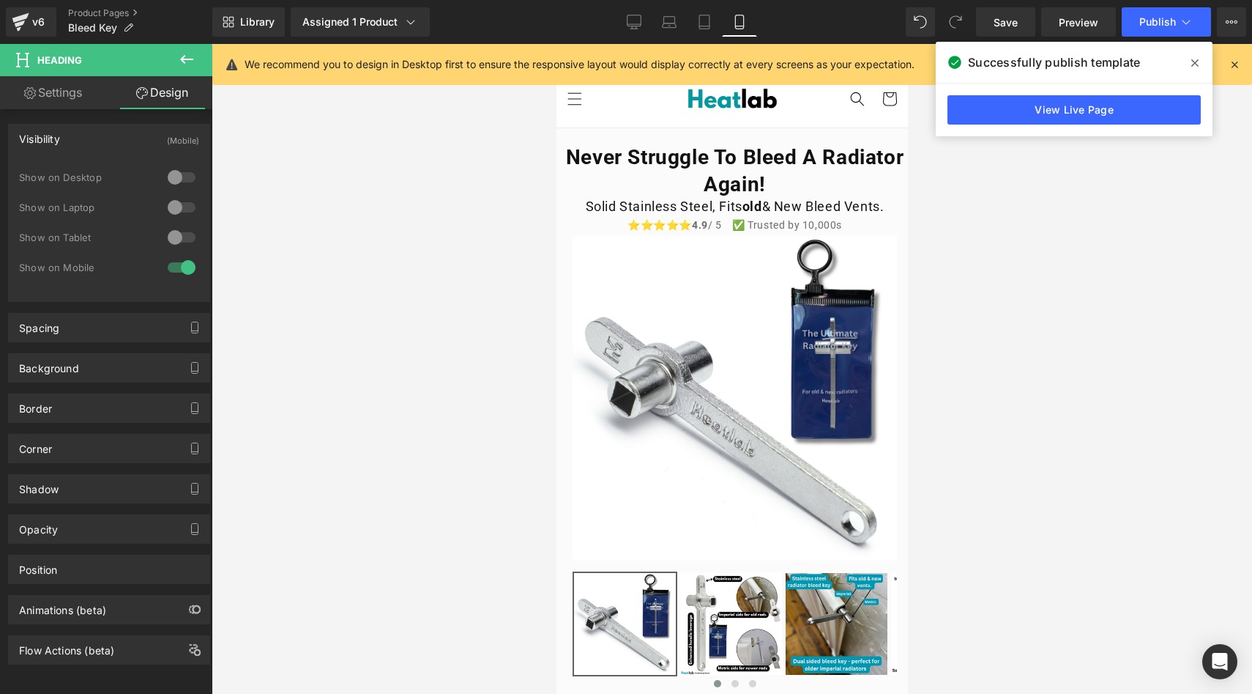
click at [427, 243] on div at bounding box center [732, 369] width 1041 height 650
